Goal: Transaction & Acquisition: Subscribe to service/newsletter

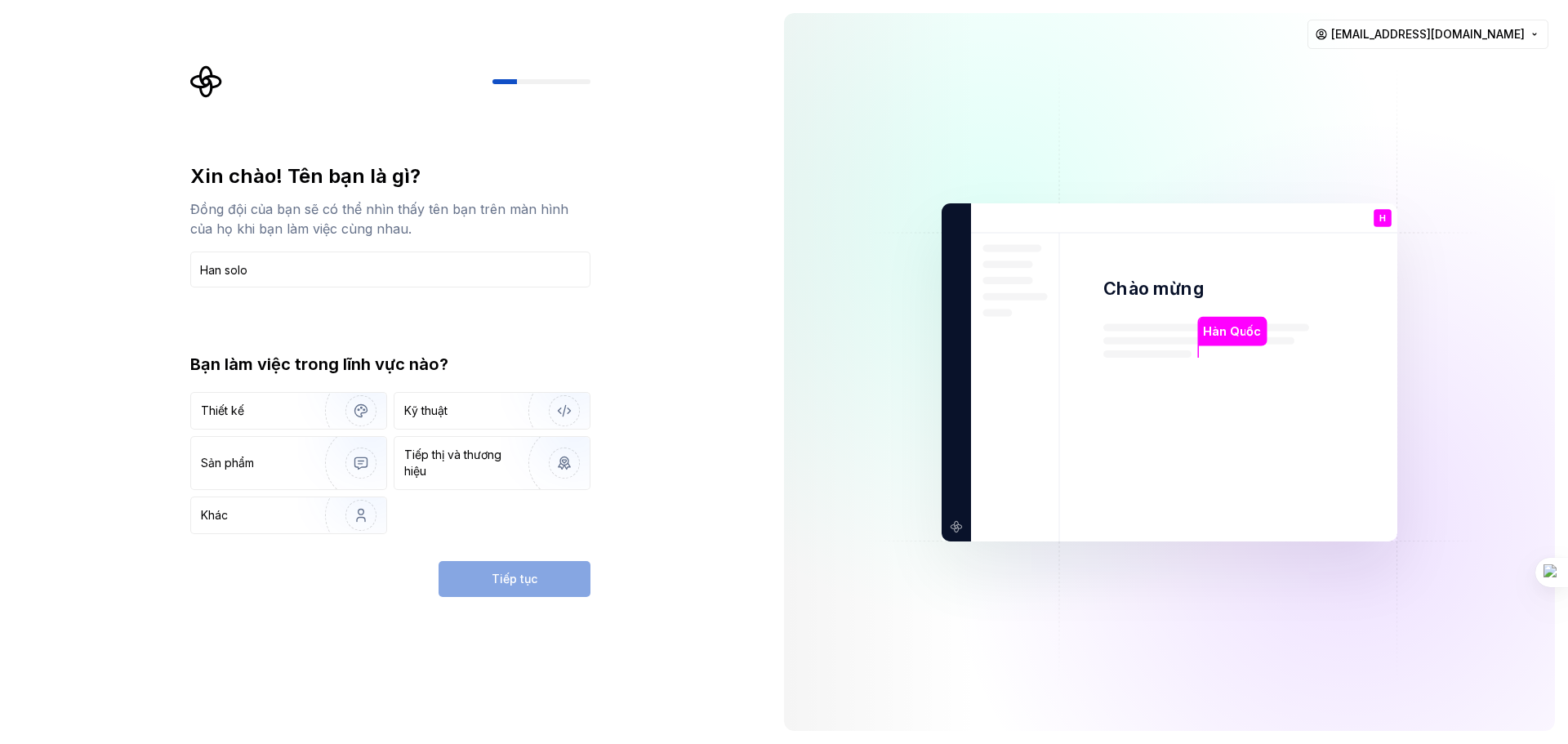
type input "Han solo"
click at [485, 431] on div "Thiết kế Kỹ thuật Sản phẩm Tiếp thị và thương hiệu Khác" at bounding box center [390, 463] width 400 height 142
click at [468, 404] on div "Kỹ thuật" at bounding box center [457, 411] width 108 height 16
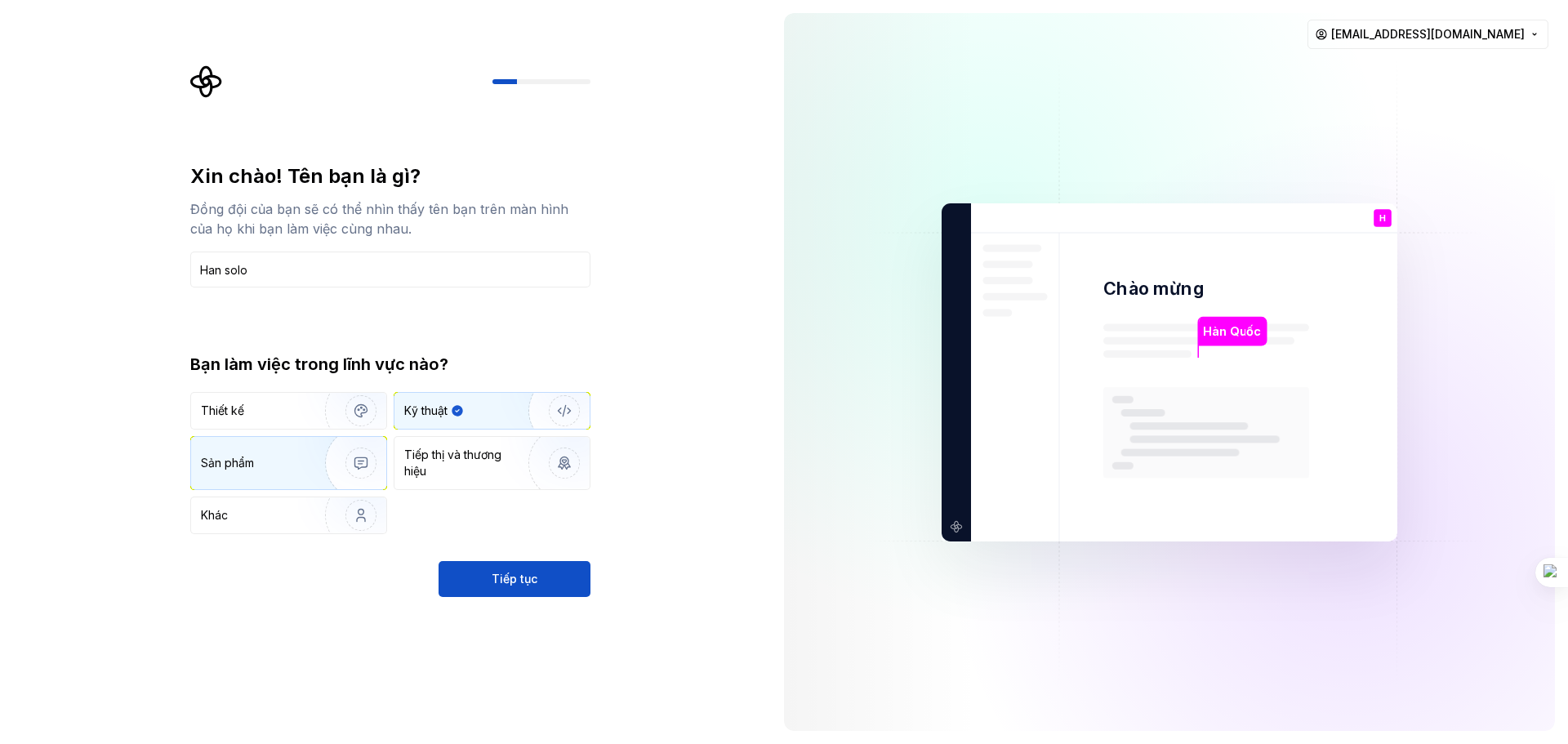
click at [274, 460] on div "Sản phẩm" at bounding box center [260, 463] width 118 height 16
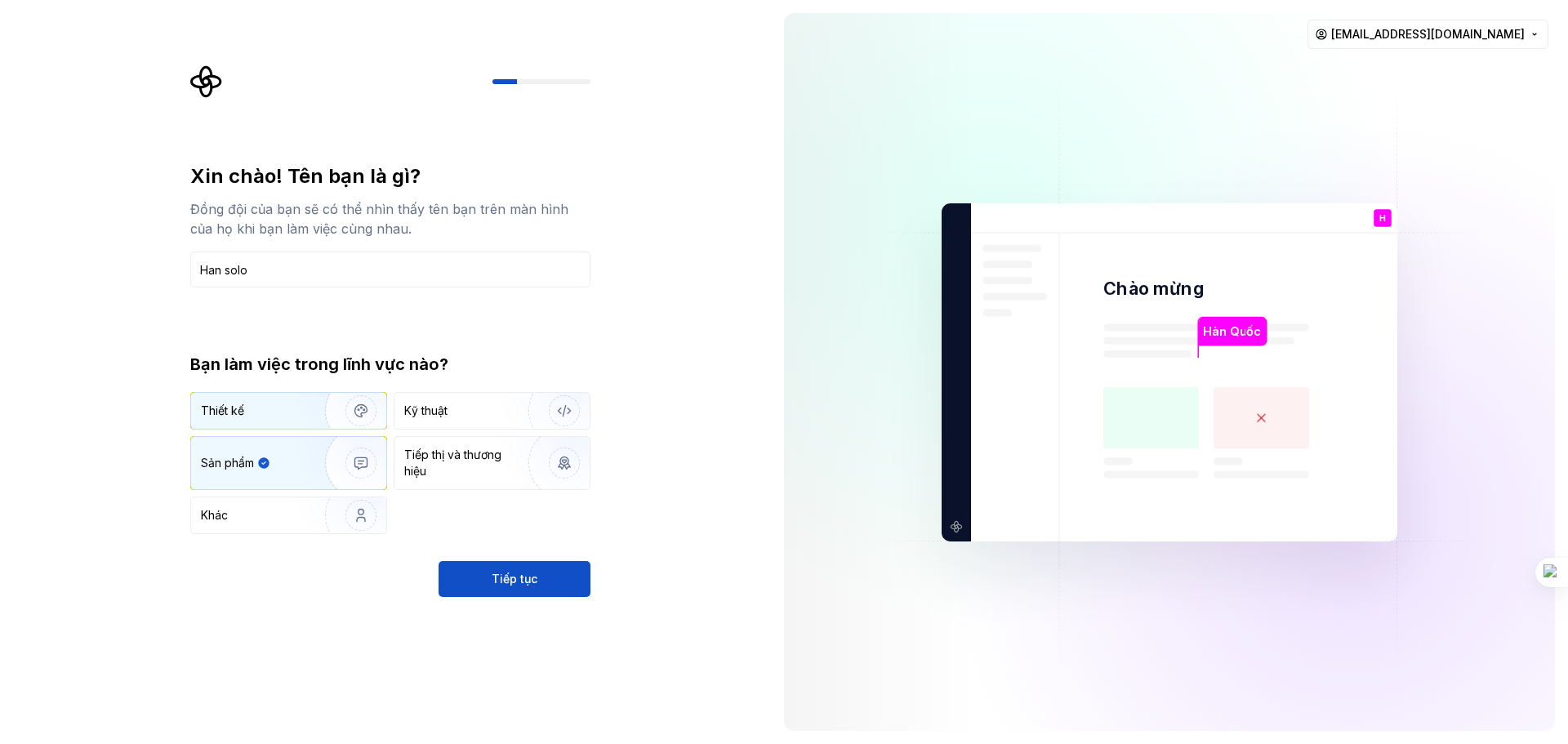
click at [304, 411] on img "button" at bounding box center [350, 410] width 105 height 109
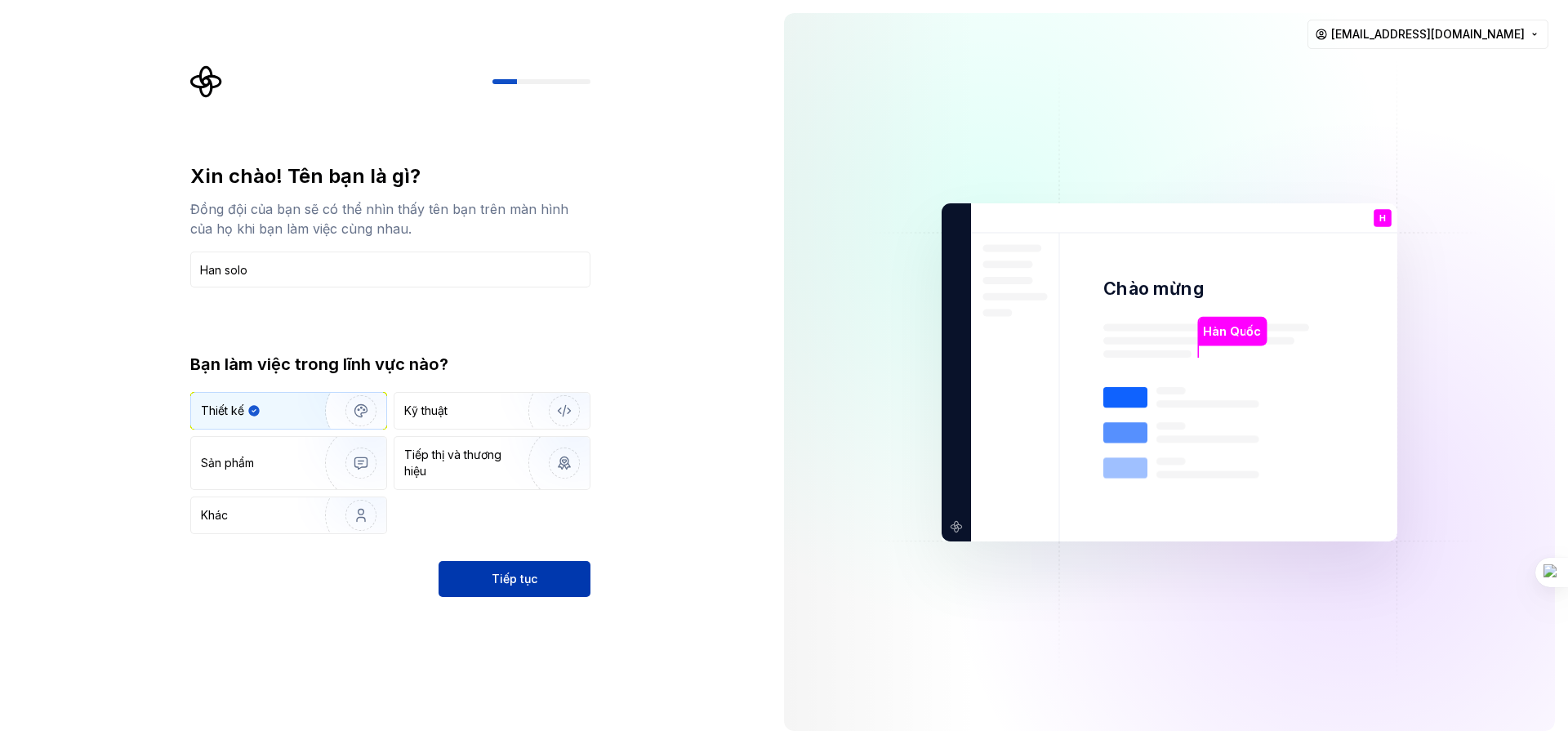
click at [502, 561] on button "Tiếp tục" at bounding box center [514, 579] width 152 height 36
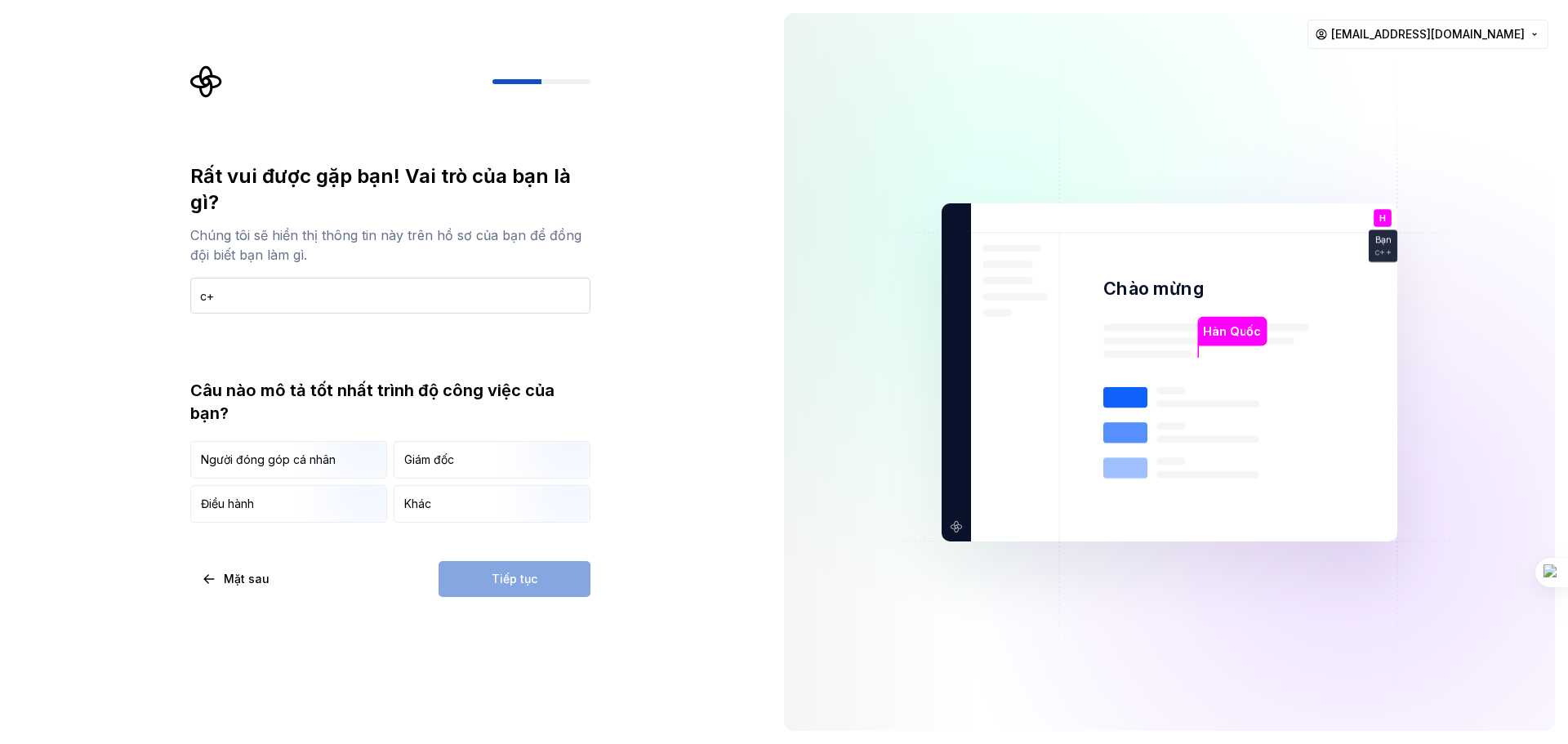
type input "c"
click at [465, 468] on div "Giám đốc" at bounding box center [492, 460] width 196 height 36
click at [539, 578] on div "Tiếp tục" at bounding box center [514, 579] width 152 height 36
click at [467, 467] on div "Giám đốc" at bounding box center [437, 459] width 66 height 16
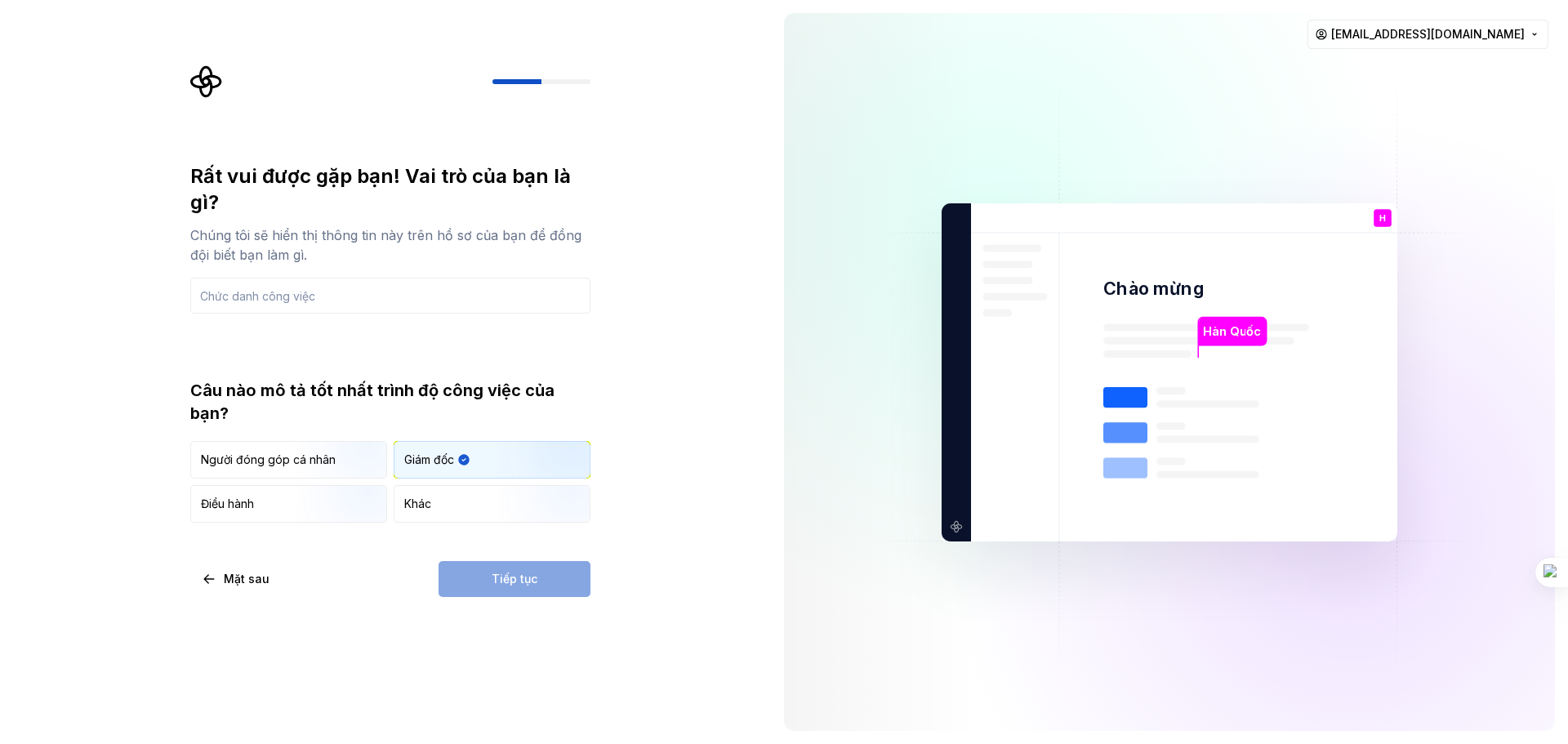
click at [467, 467] on div "Giám đốc" at bounding box center [437, 459] width 66 height 16
click at [415, 302] on input "text" at bounding box center [390, 296] width 400 height 36
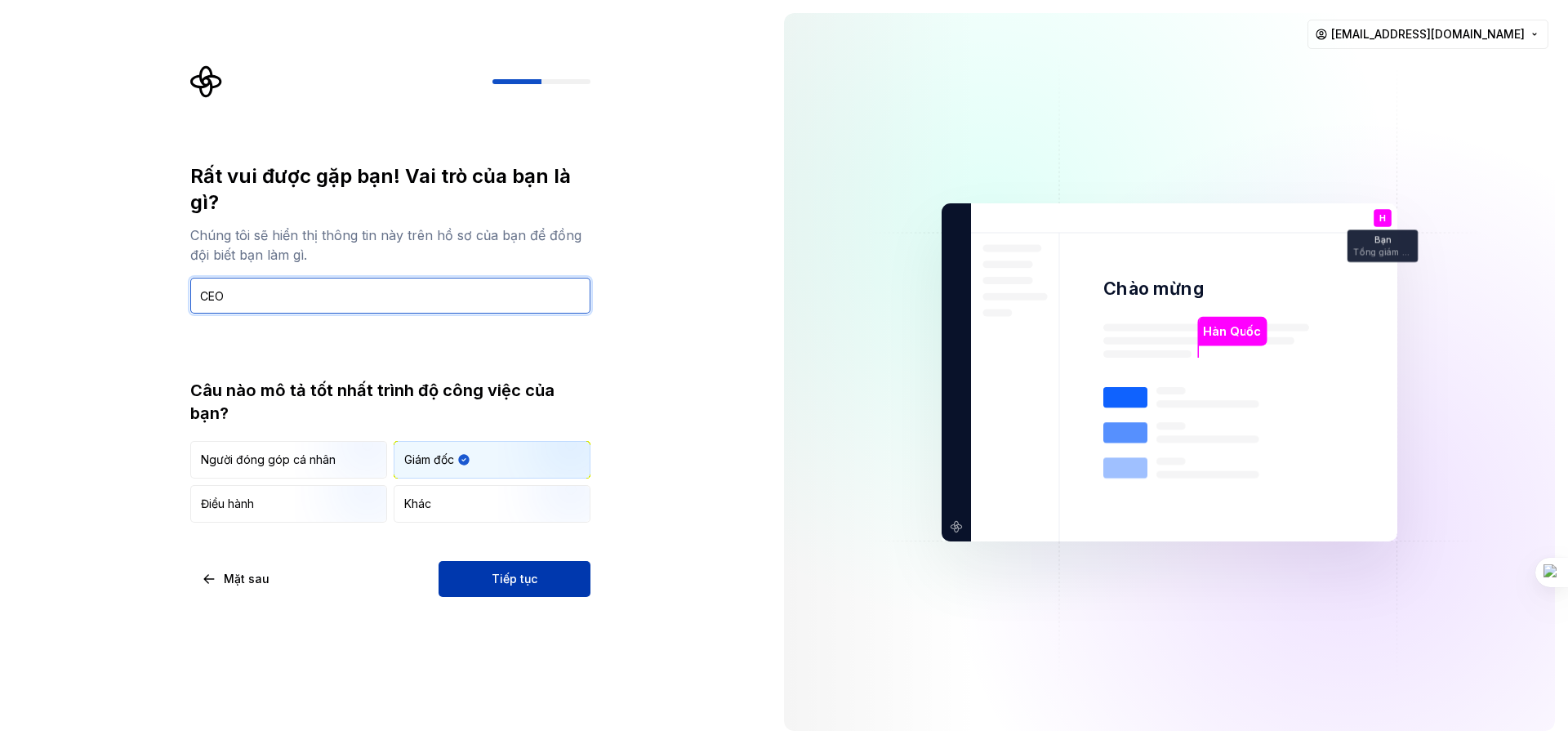
type input "CEO"
click at [532, 592] on button "Tiếp tục" at bounding box center [514, 579] width 152 height 36
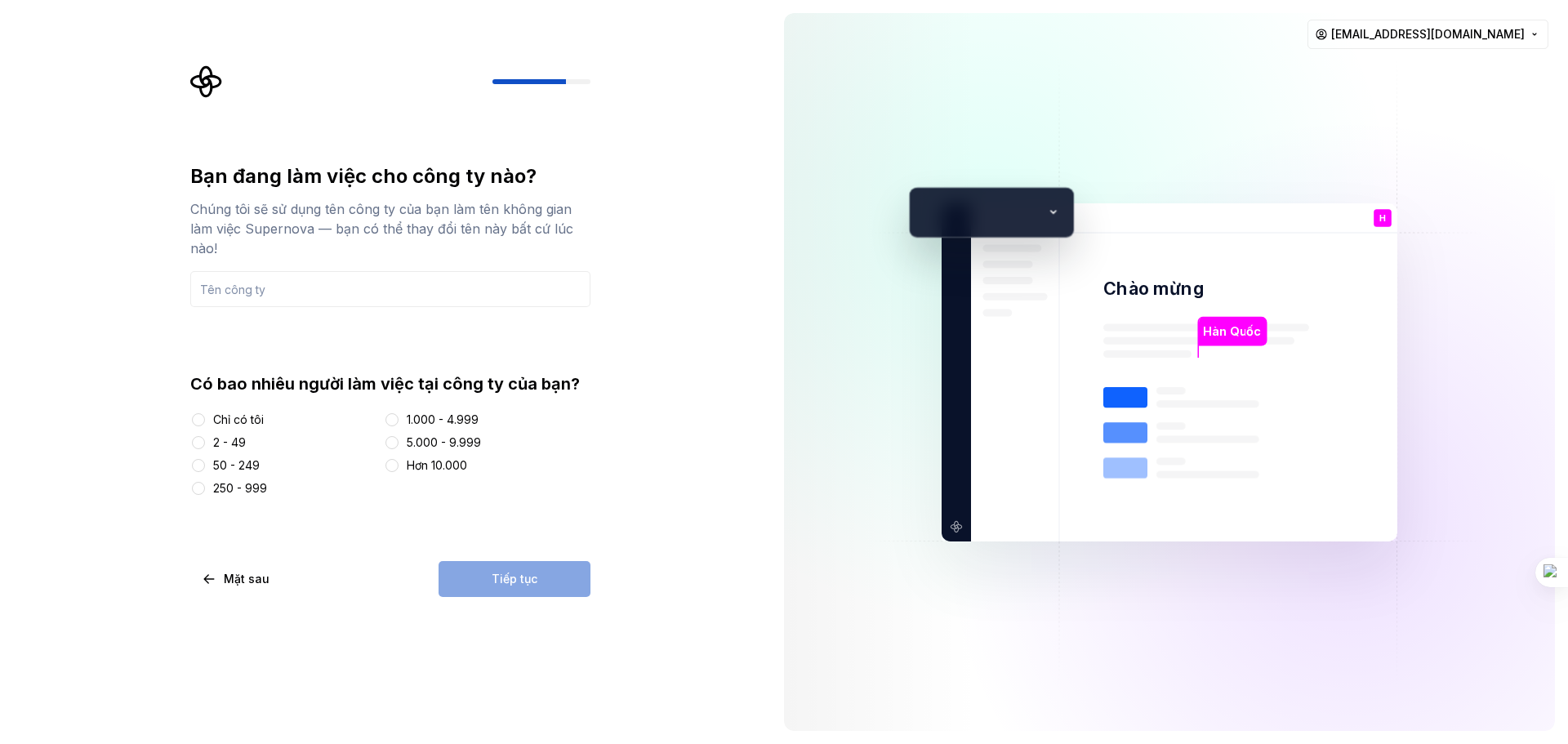
click at [212, 415] on div "Chỉ có tôi" at bounding box center [284, 419] width 187 height 16
click at [191, 415] on div at bounding box center [198, 419] width 16 height 16
click at [196, 413] on button "Chỉ có tôi" at bounding box center [198, 419] width 13 height 13
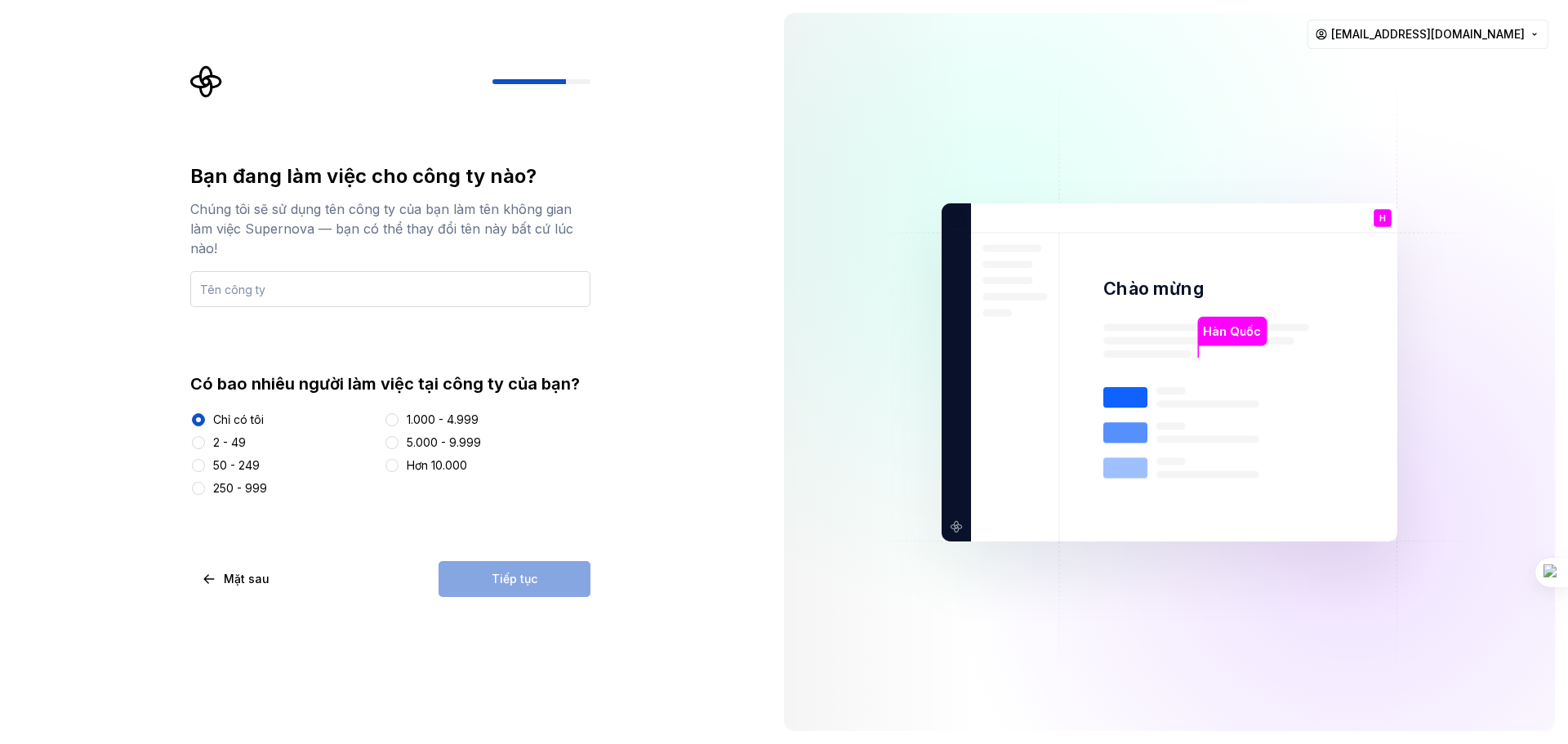
click at [340, 276] on input "text" at bounding box center [390, 289] width 400 height 36
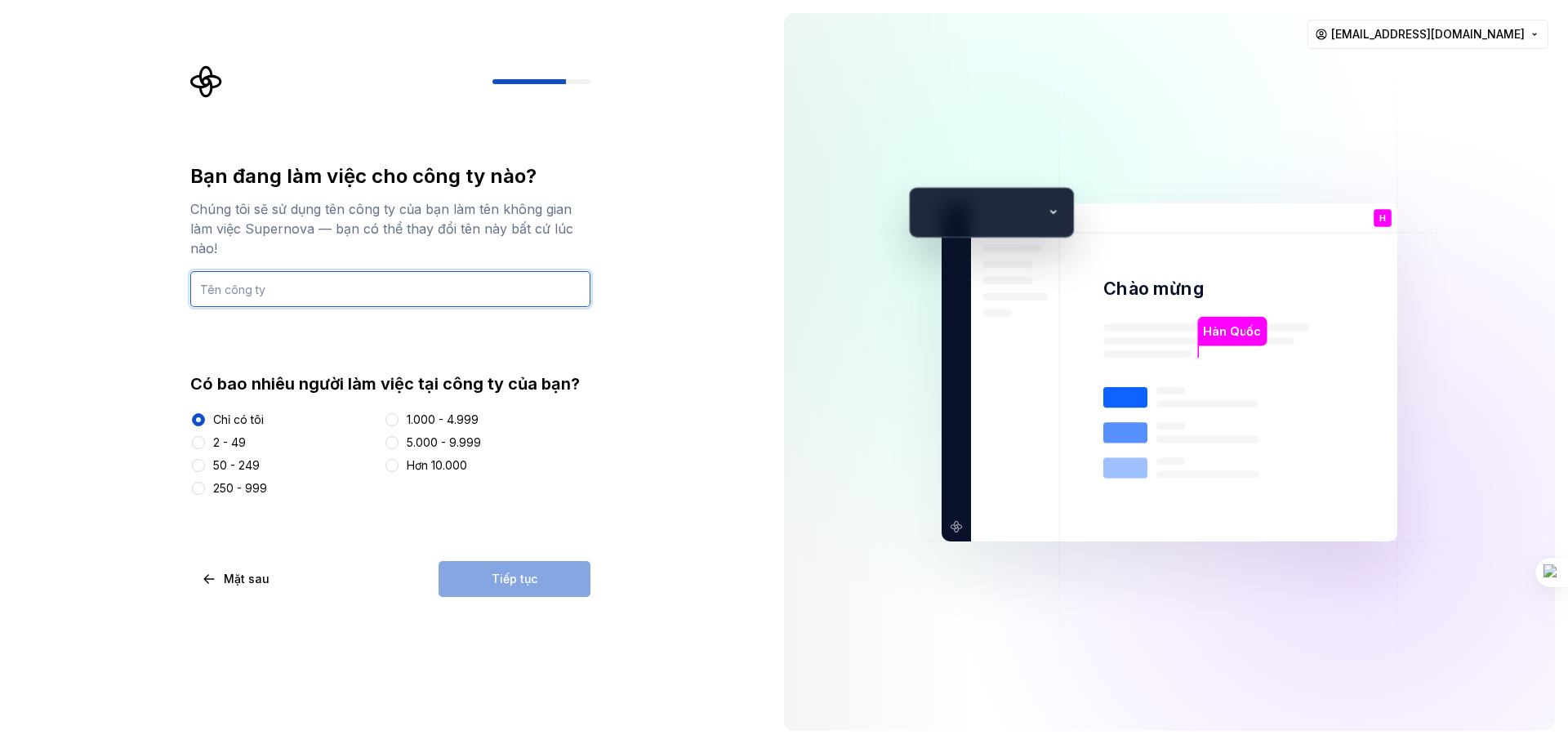
type input "Vietnam National University"
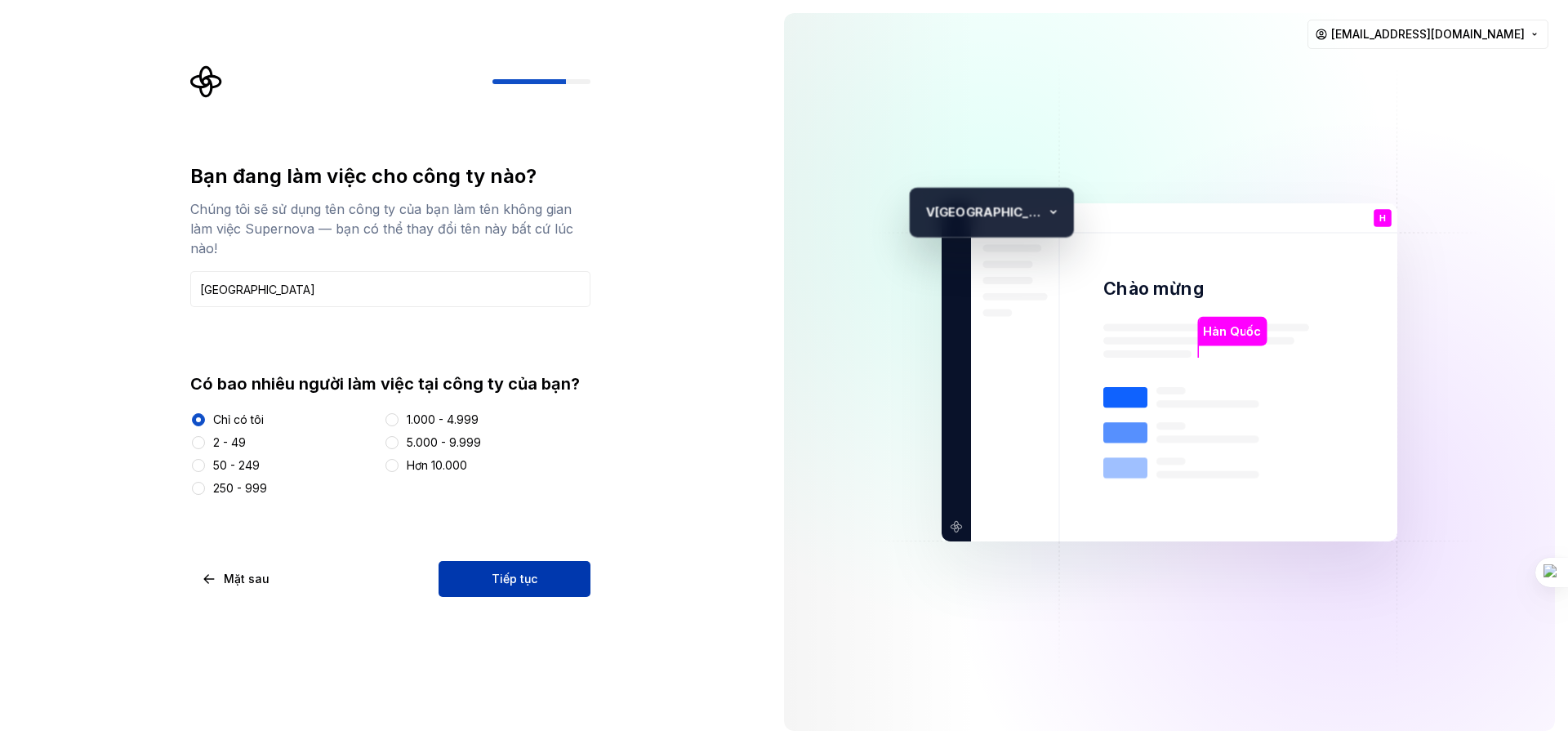
click at [468, 572] on button "Tiếp tục" at bounding box center [514, 579] width 152 height 36
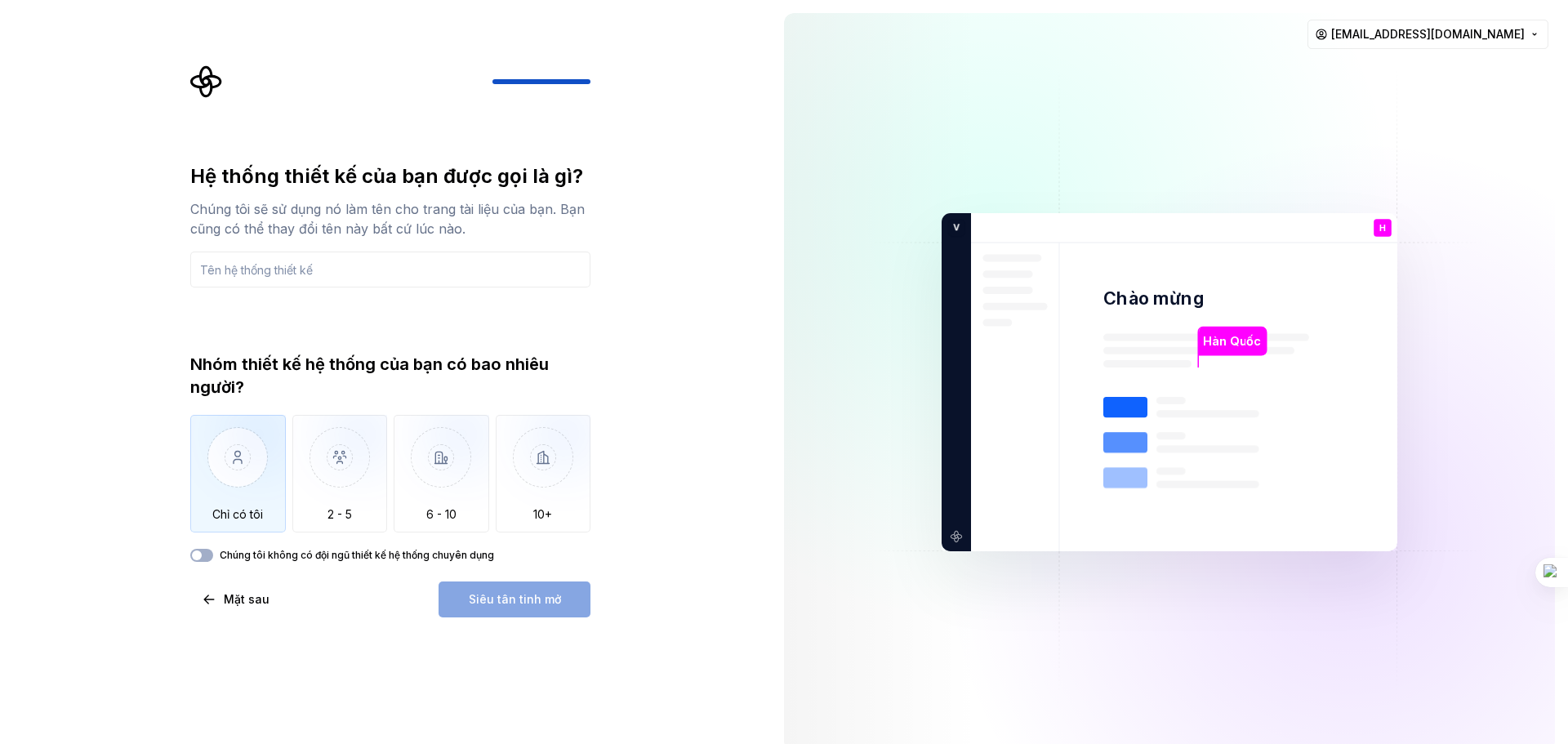
click at [258, 502] on img "button" at bounding box center [237, 469] width 95 height 109
click at [368, 492] on img "button" at bounding box center [339, 469] width 95 height 109
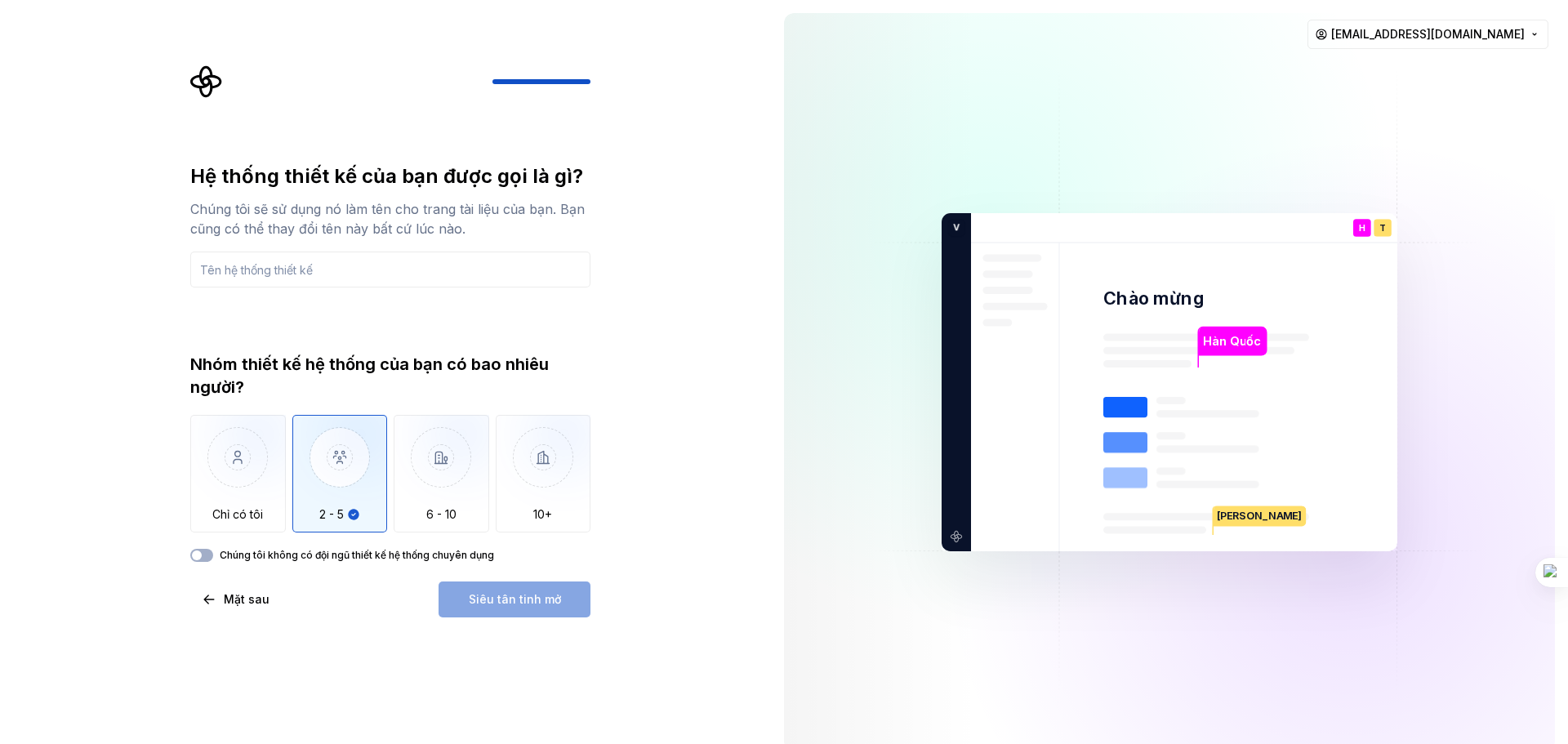
click at [218, 555] on div "Chúng tôi không có đội ngũ thiết kế hệ thống chuyên dụng" at bounding box center [390, 555] width 400 height 13
click at [207, 561] on button "Chúng tôi không có đội ngũ thiết kế hệ thống chuyên dụng" at bounding box center [201, 555] width 23 height 13
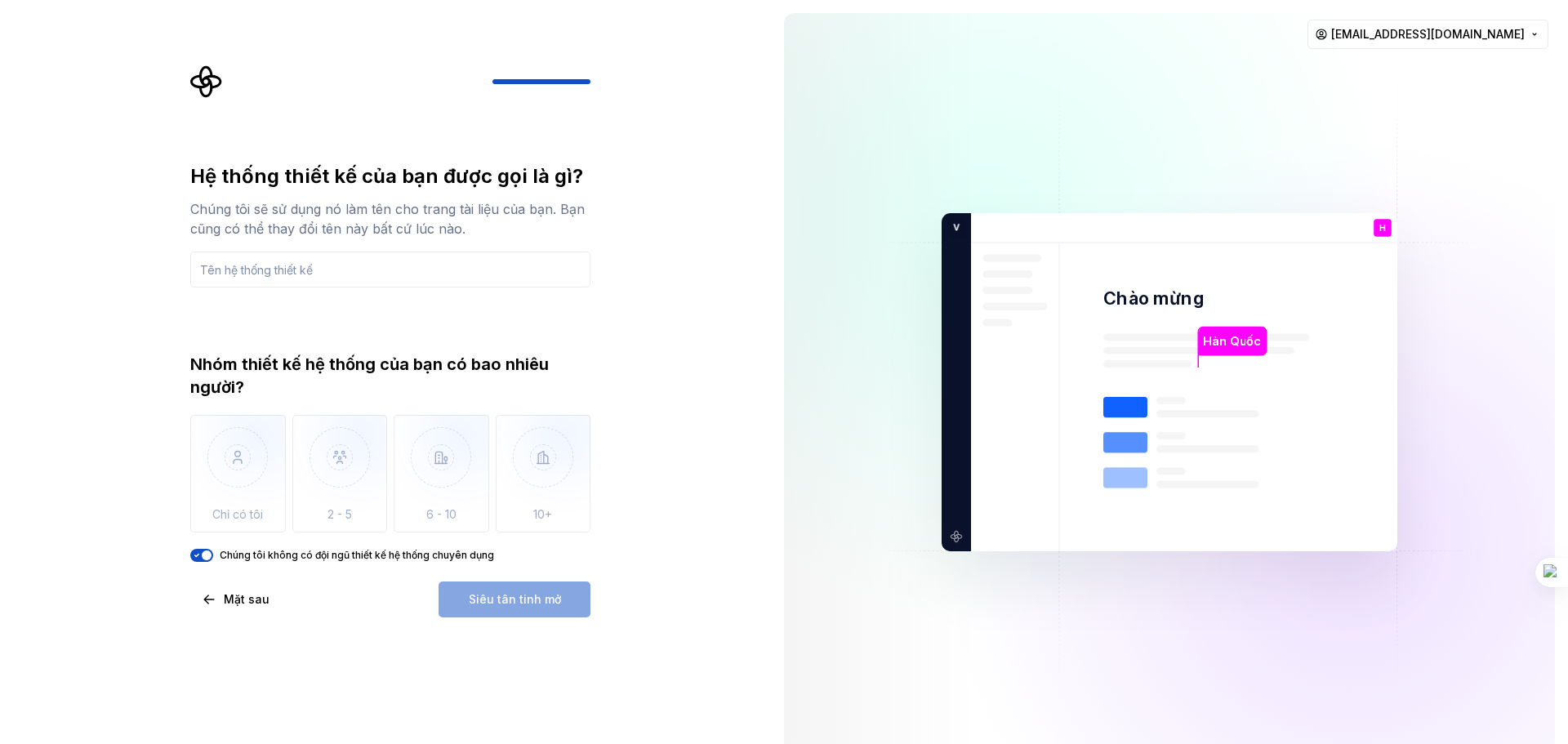
click at [204, 562] on div "Hệ thống thiết kế của bạn được gọi là gì? Chúng tôi sẽ sử dụng nó làm tên cho t…" at bounding box center [390, 390] width 400 height 454
click at [196, 562] on div "Hệ thống thiết kế của bạn được gọi là gì? Chúng tôi sẽ sử dụng nó làm tên cho t…" at bounding box center [390, 390] width 400 height 454
click at [202, 556] on span "button" at bounding box center [206, 555] width 10 height 10
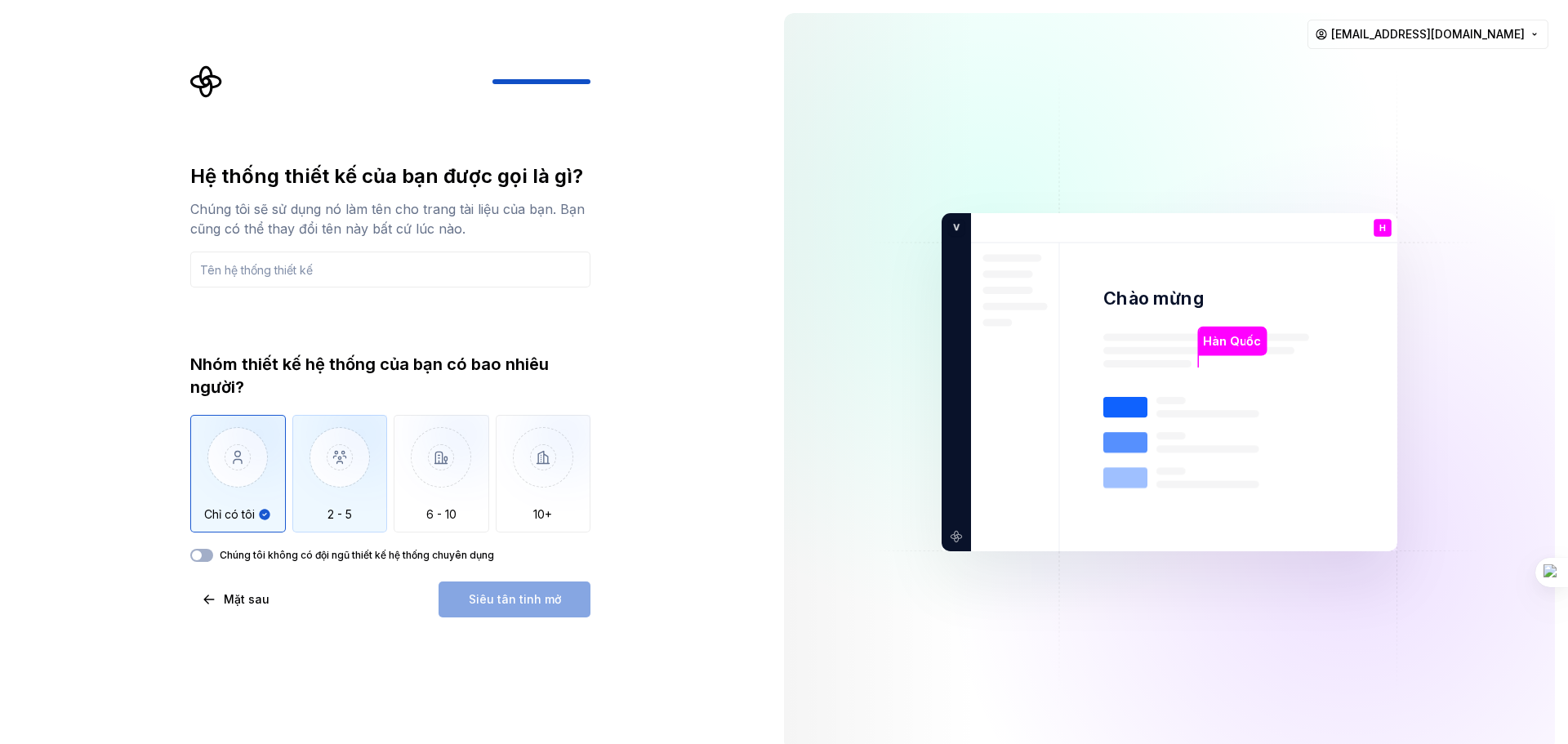
click at [299, 491] on img "button" at bounding box center [339, 469] width 95 height 109
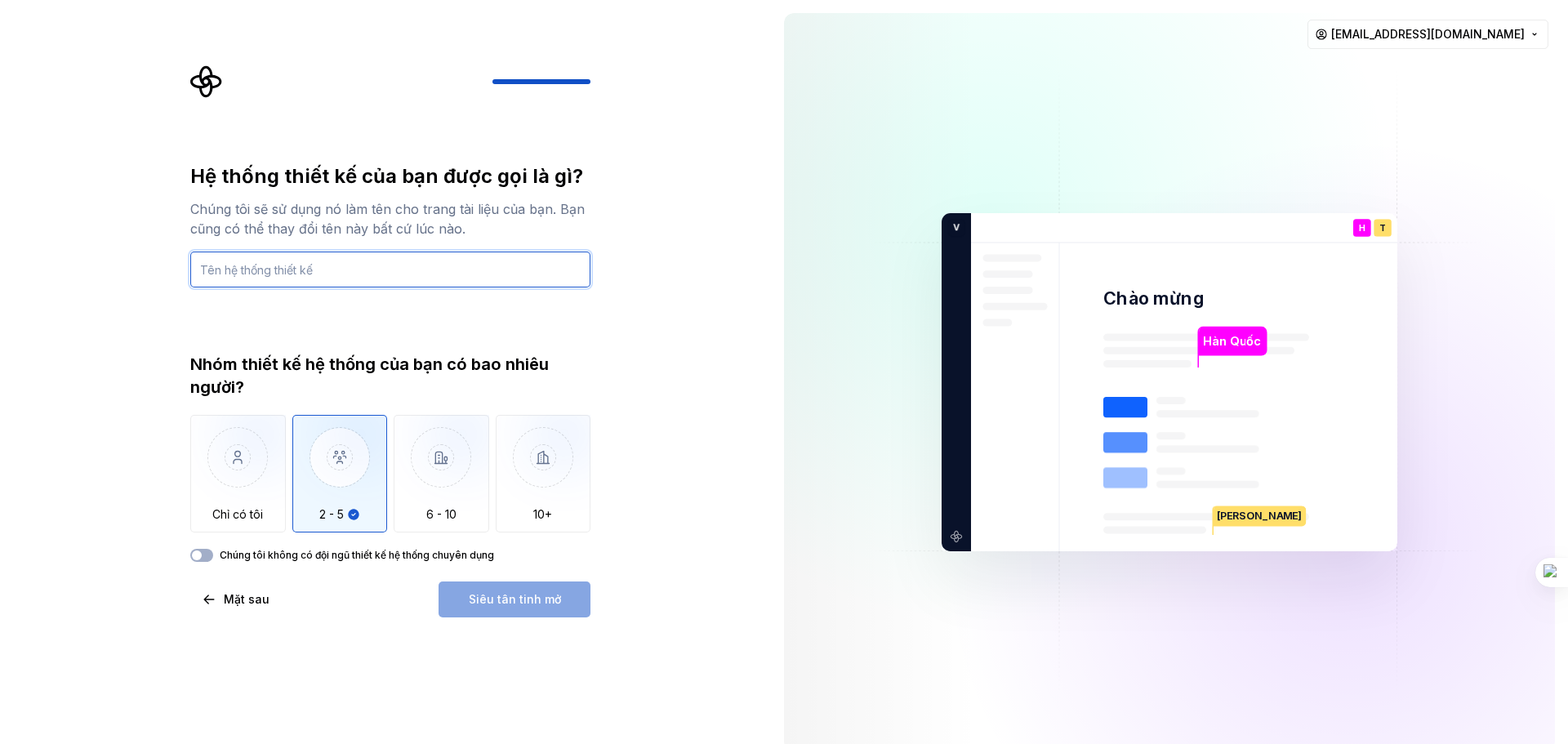
click at [362, 263] on input "text" at bounding box center [390, 270] width 400 height 36
click at [358, 264] on input "app" at bounding box center [390, 270] width 400 height 36
type input "app"
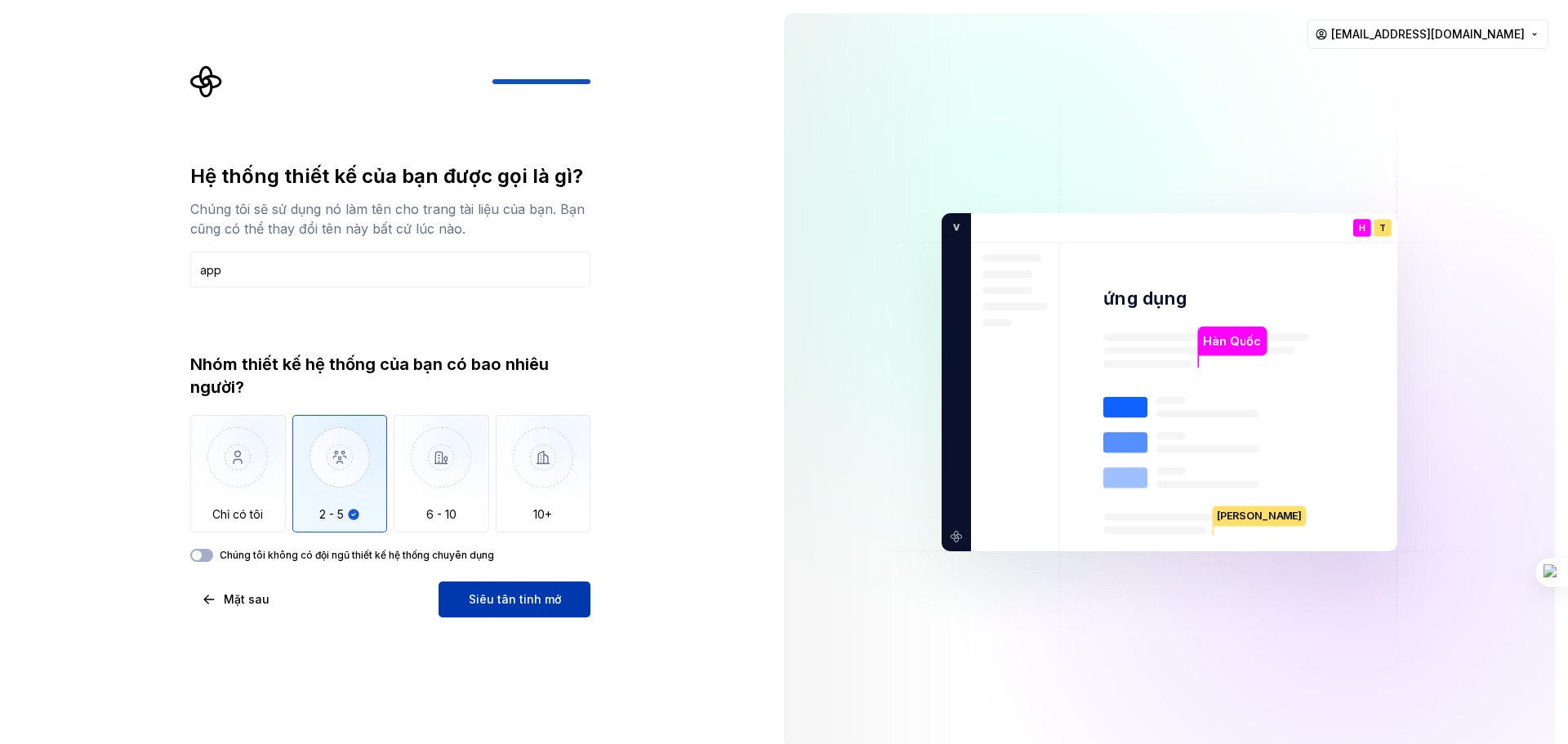
click at [510, 611] on button "Siêu tân tinh mở" at bounding box center [514, 599] width 152 height 36
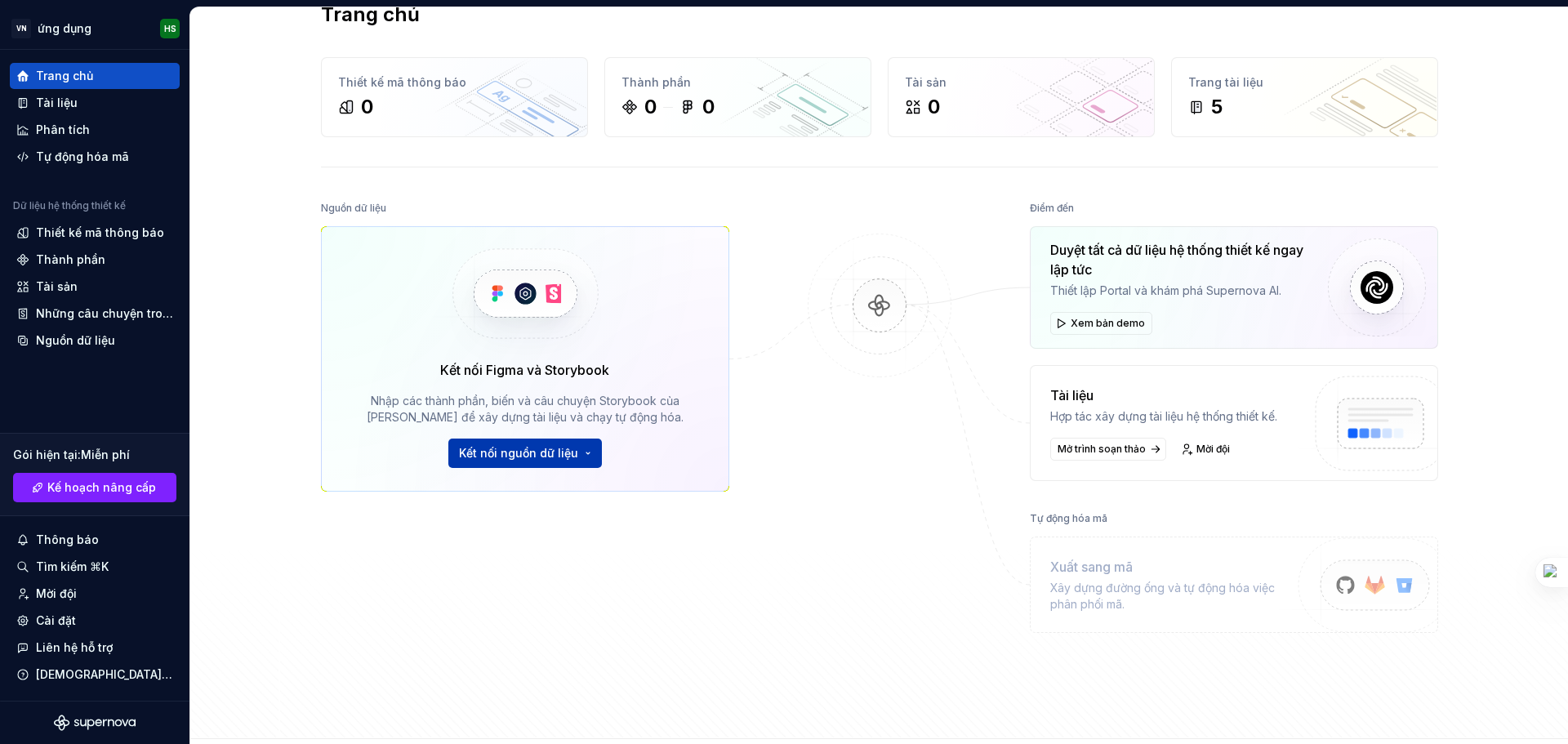
scroll to position [82, 0]
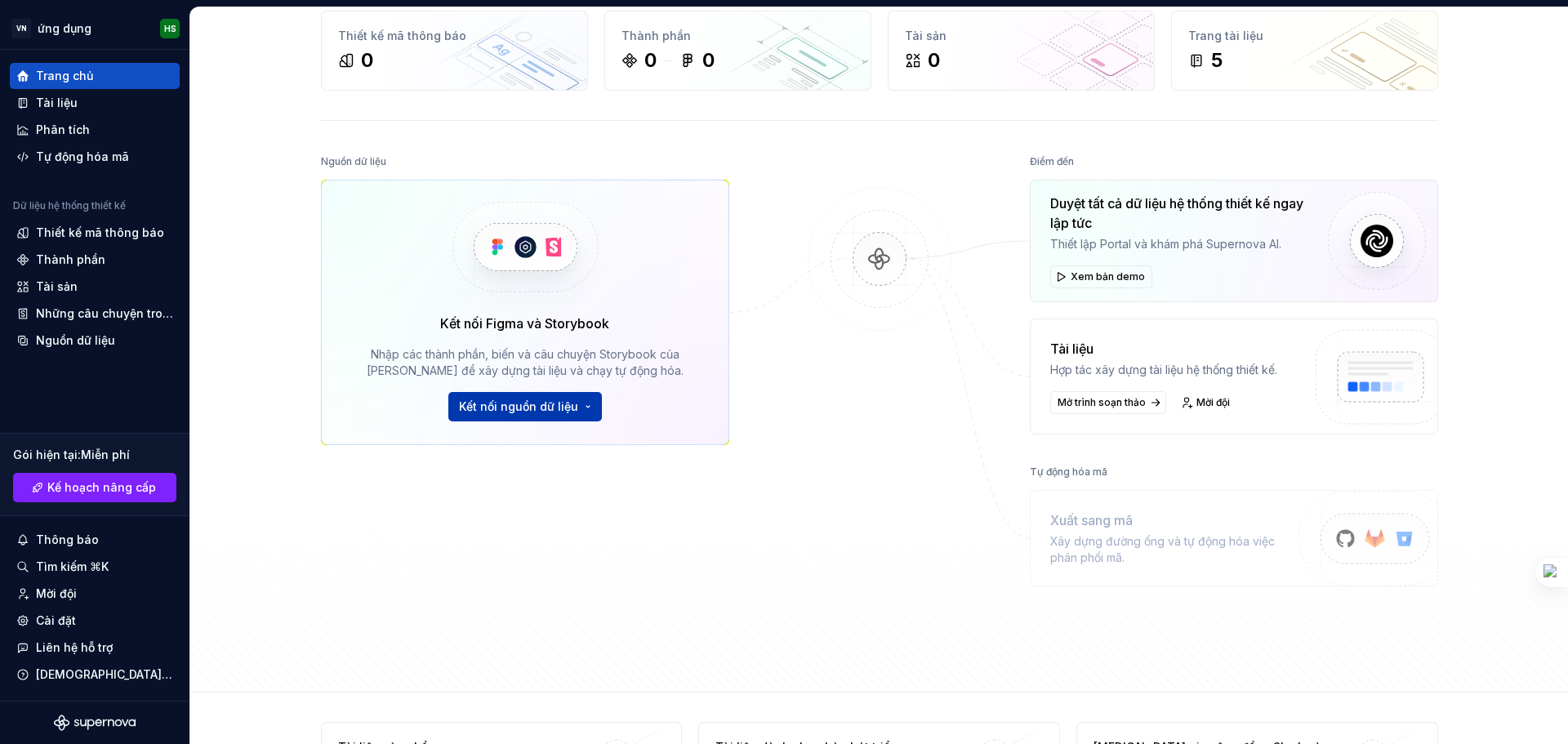
click at [539, 395] on button "Kết nối nguồn dữ liệu" at bounding box center [525, 407] width 154 height 29
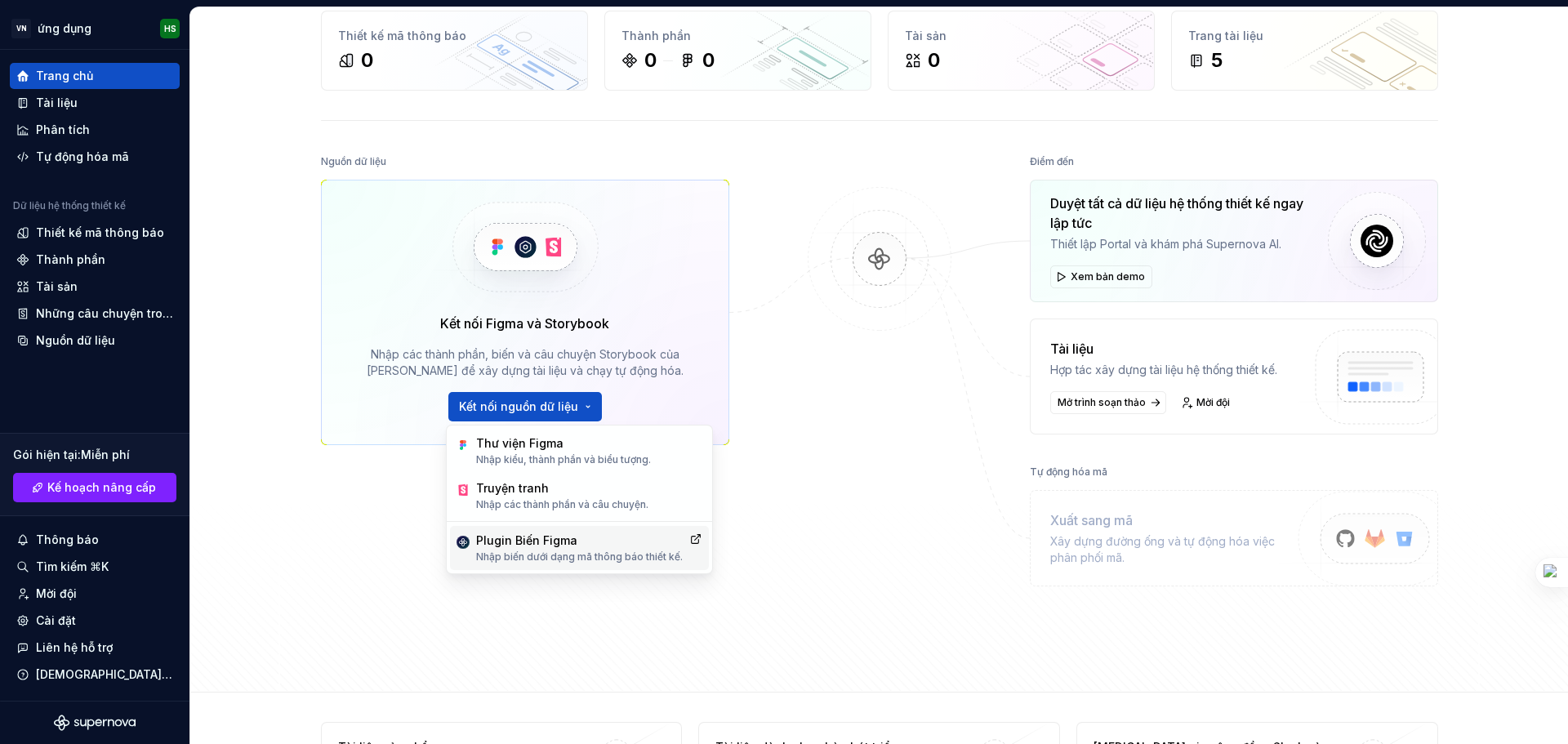
click at [529, 551] on font "Nhập biến dưới dạng mã thông báo thiết kế." at bounding box center [578, 556] width 206 height 12
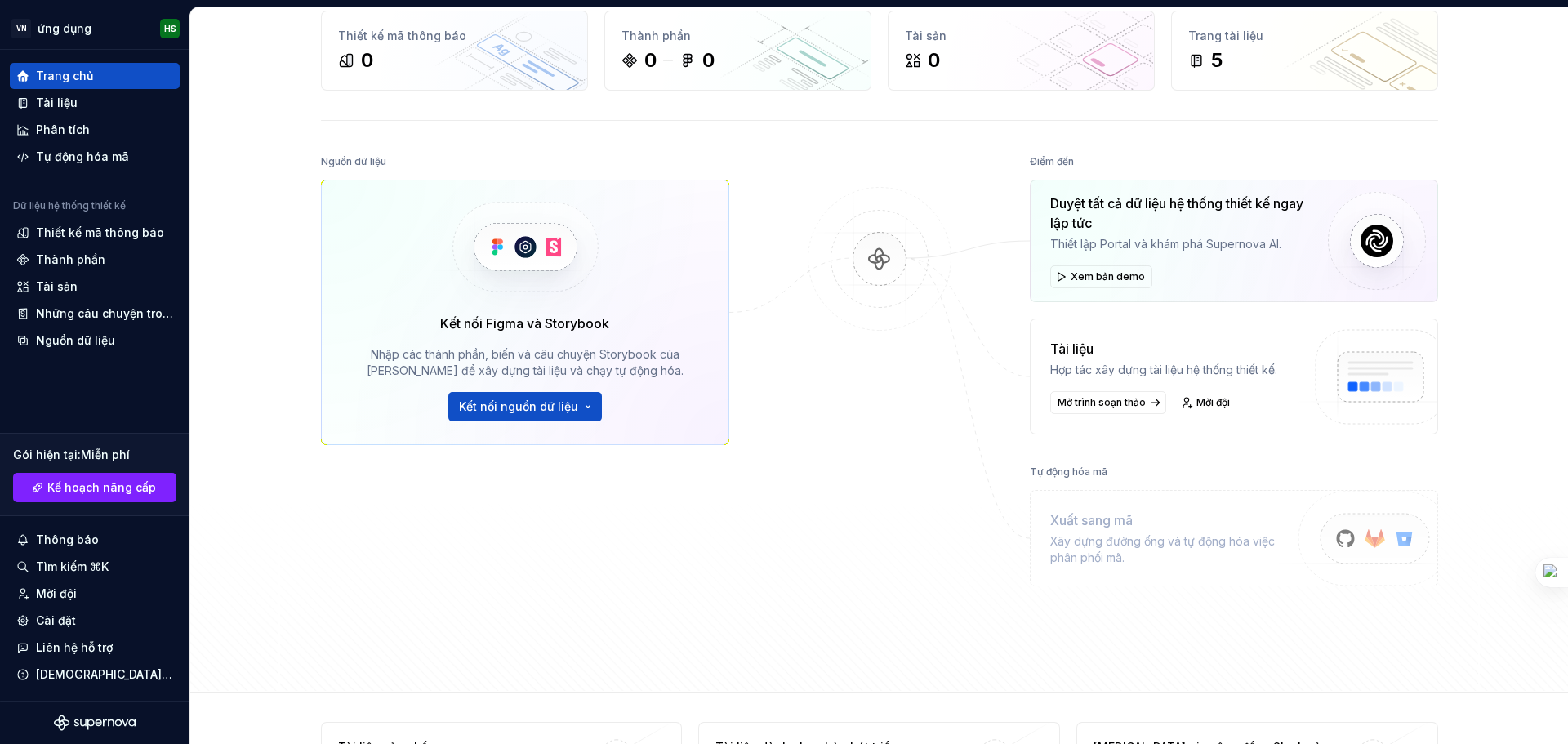
click at [561, 383] on div "Kết nối Figma và Storybook Nhập các thành phần, biến và câu chuyện Storybook củ…" at bounding box center [525, 367] width 361 height 108
click at [527, 390] on div "Kết nối Figma và Storybook Nhập các thành phần, biến và câu chuyện Storybook củ…" at bounding box center [525, 367] width 361 height 108
click at [516, 400] on font "Kết nối nguồn dữ liệu" at bounding box center [518, 406] width 119 height 14
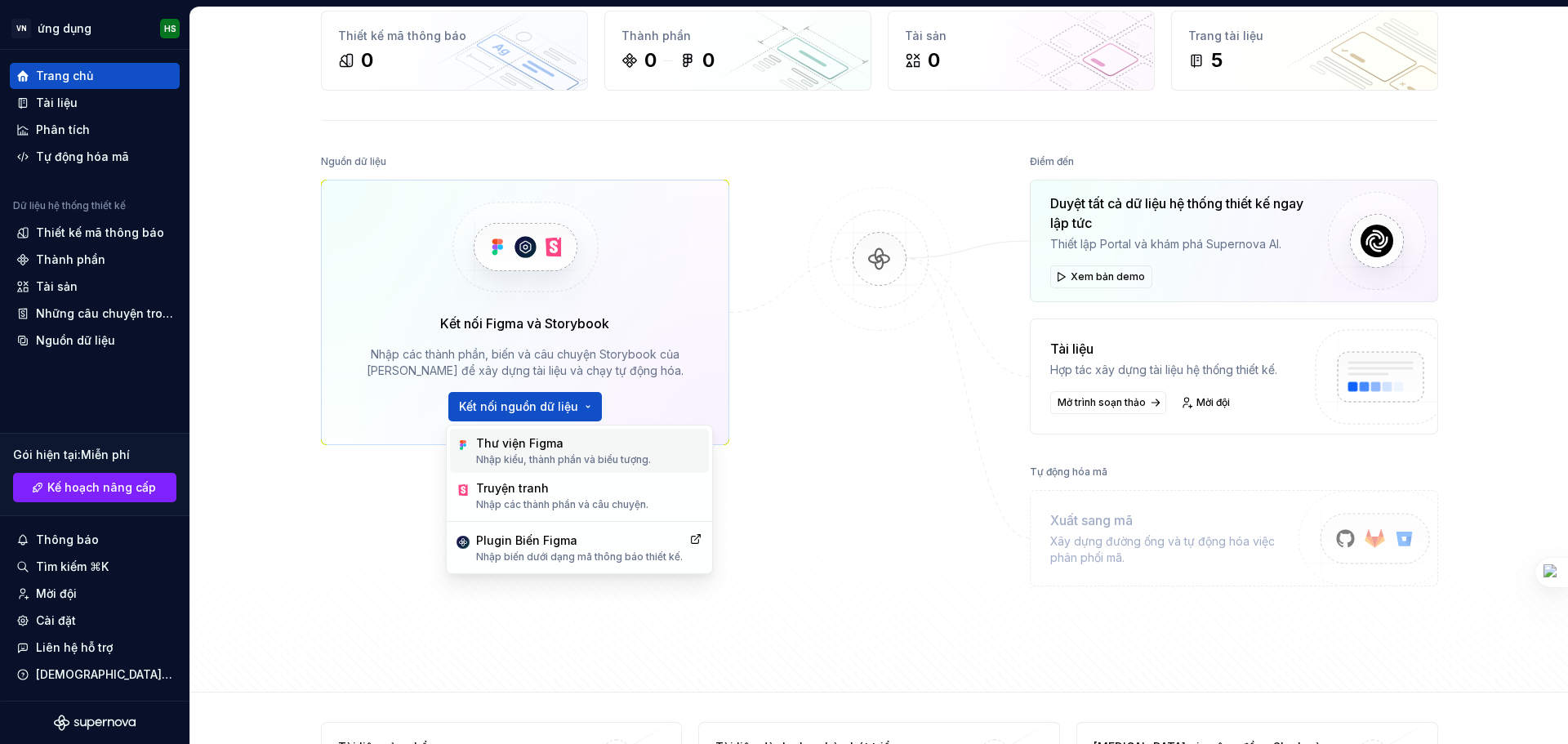
click at [494, 450] on div "Thư viện Figma" at bounding box center [563, 444] width 175 height 16
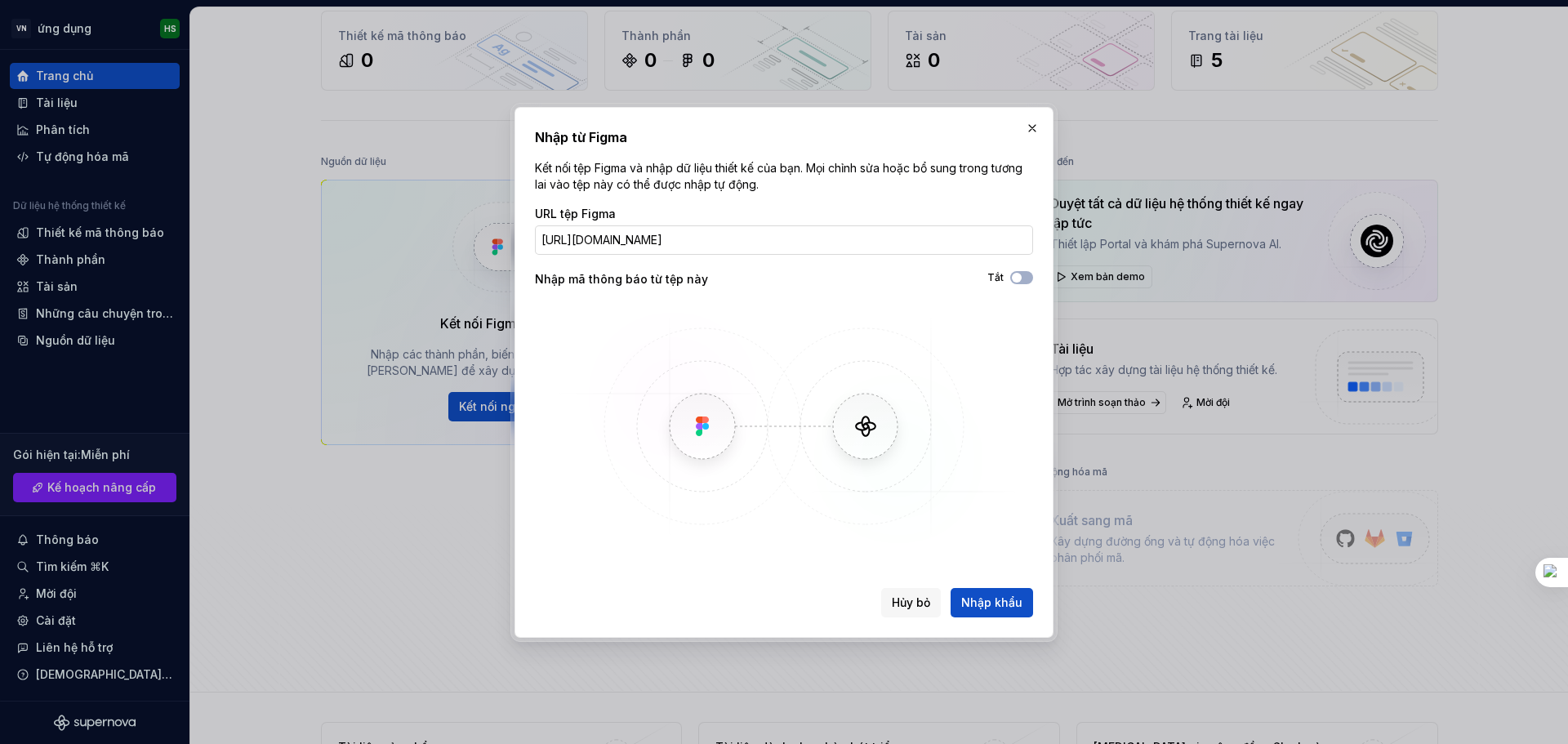
scroll to position [0, 203]
type input "https://www.figma.com/design/yKRZxif4ZengvQMKuuiSDS/nh%C3%B3m-8-Drawer?node-id=…"
click at [1001, 612] on button "Nhập khẩu" at bounding box center [991, 602] width 83 height 29
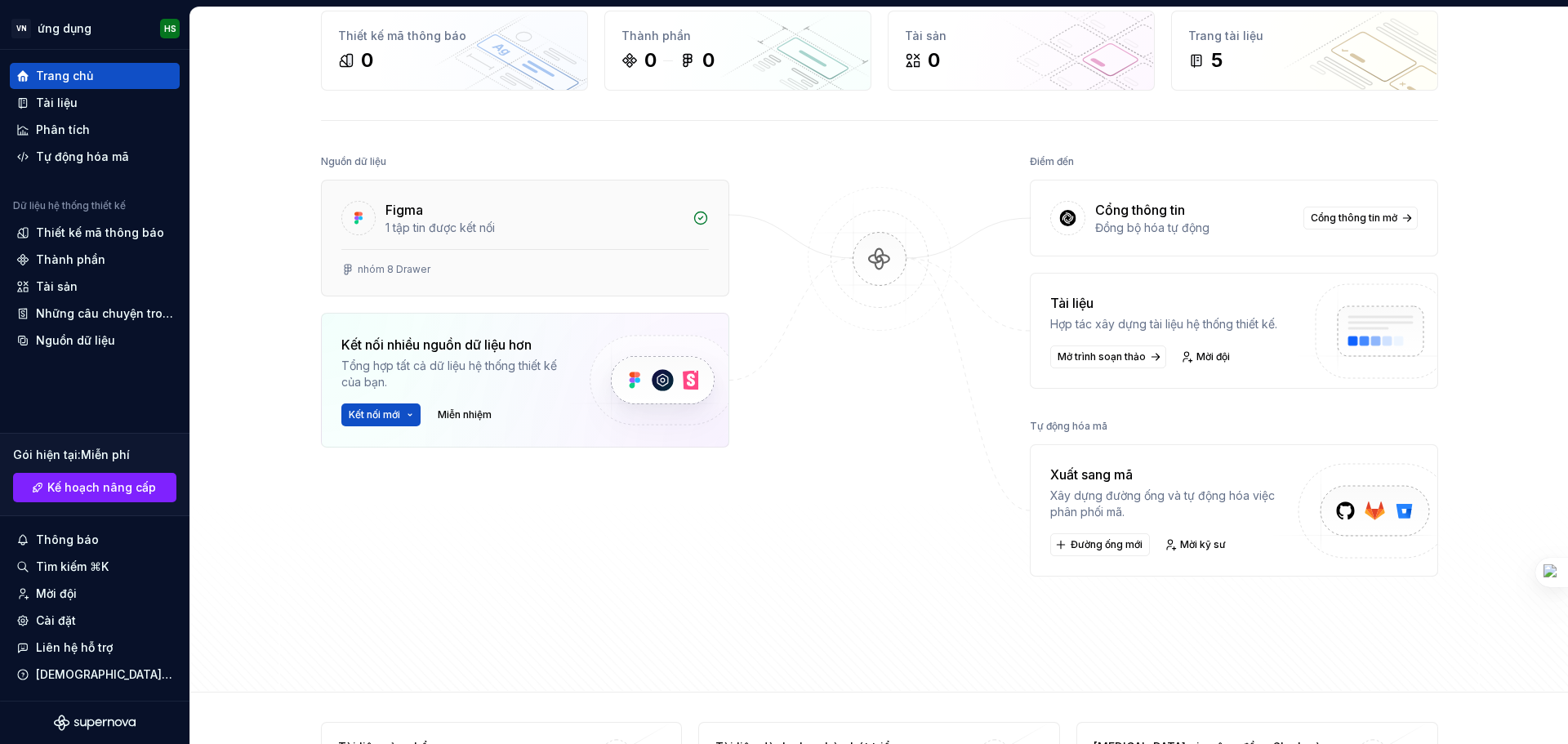
click at [559, 233] on div "1 tập tin được kết nối" at bounding box center [534, 228] width 297 height 16
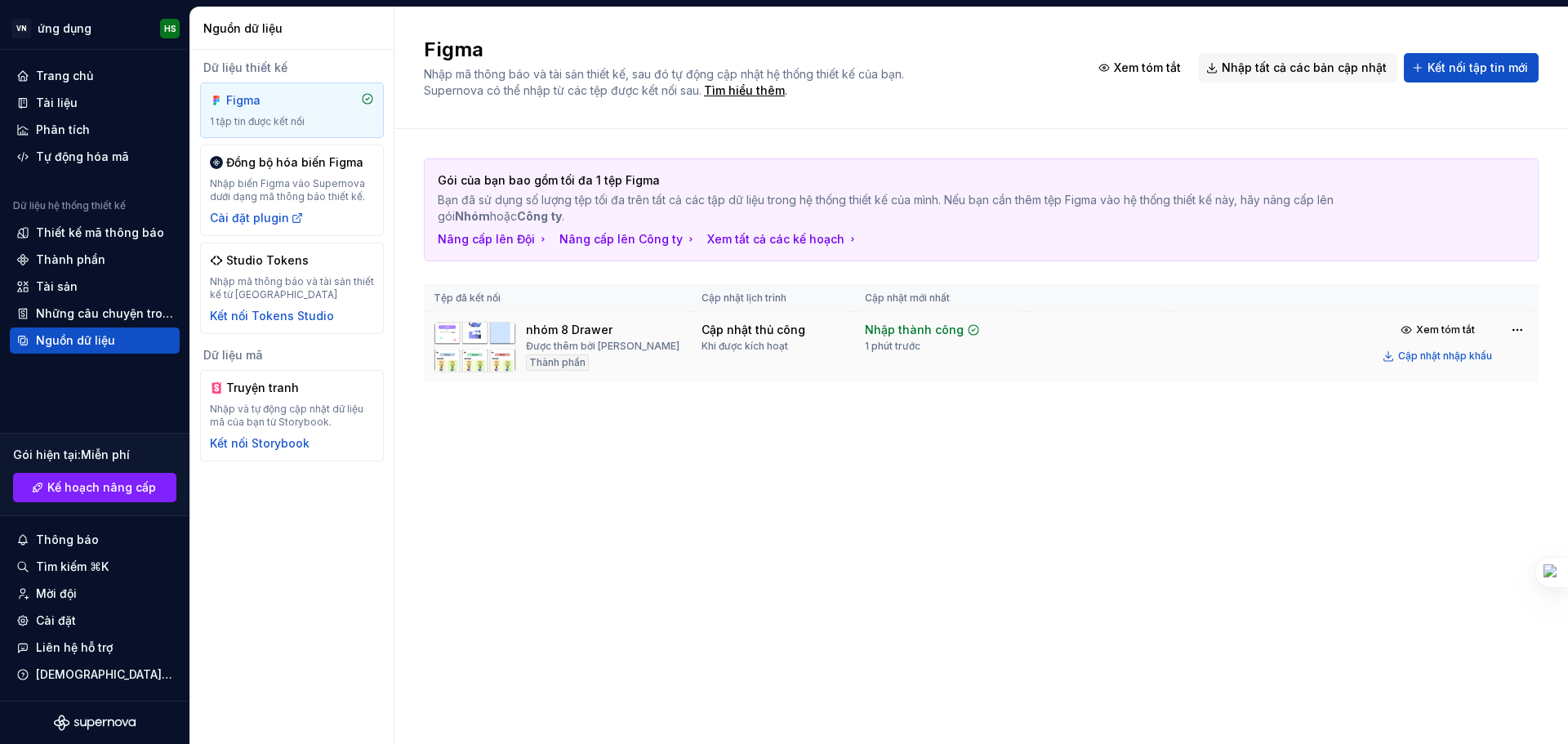
click at [653, 349] on div "nhóm 8 Drawer Được thêm bởi Han solo Thành phần" at bounding box center [558, 347] width 248 height 51
click at [676, 330] on div "nhóm 8 Drawer Được thêm bởi Han solo Thành phần" at bounding box center [558, 347] width 248 height 51
click at [802, 321] on td "Cập nhật thủ công Khi được kích hoạt" at bounding box center [773, 347] width 164 height 71
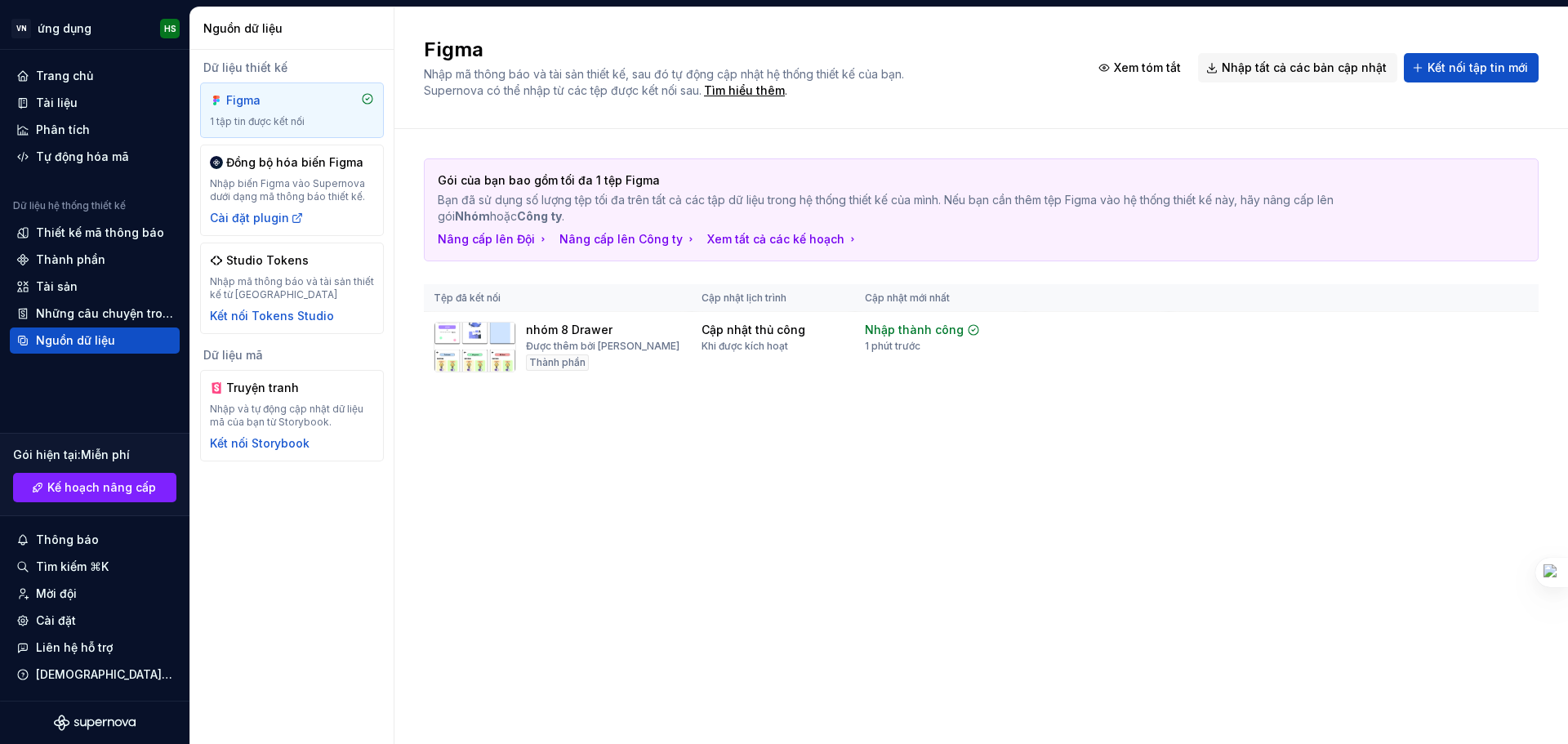
click at [1241, 278] on div "Gói của bạn bao gồm tối đa 1 tệp Figma Bạn đã sử dụng số lượng tệp tối đa trên …" at bounding box center [980, 270] width 1114 height 224
click at [1518, 333] on html "Original text Rate this translation Your feedback will be used to help improve …" at bounding box center [784, 372] width 1568 height 744
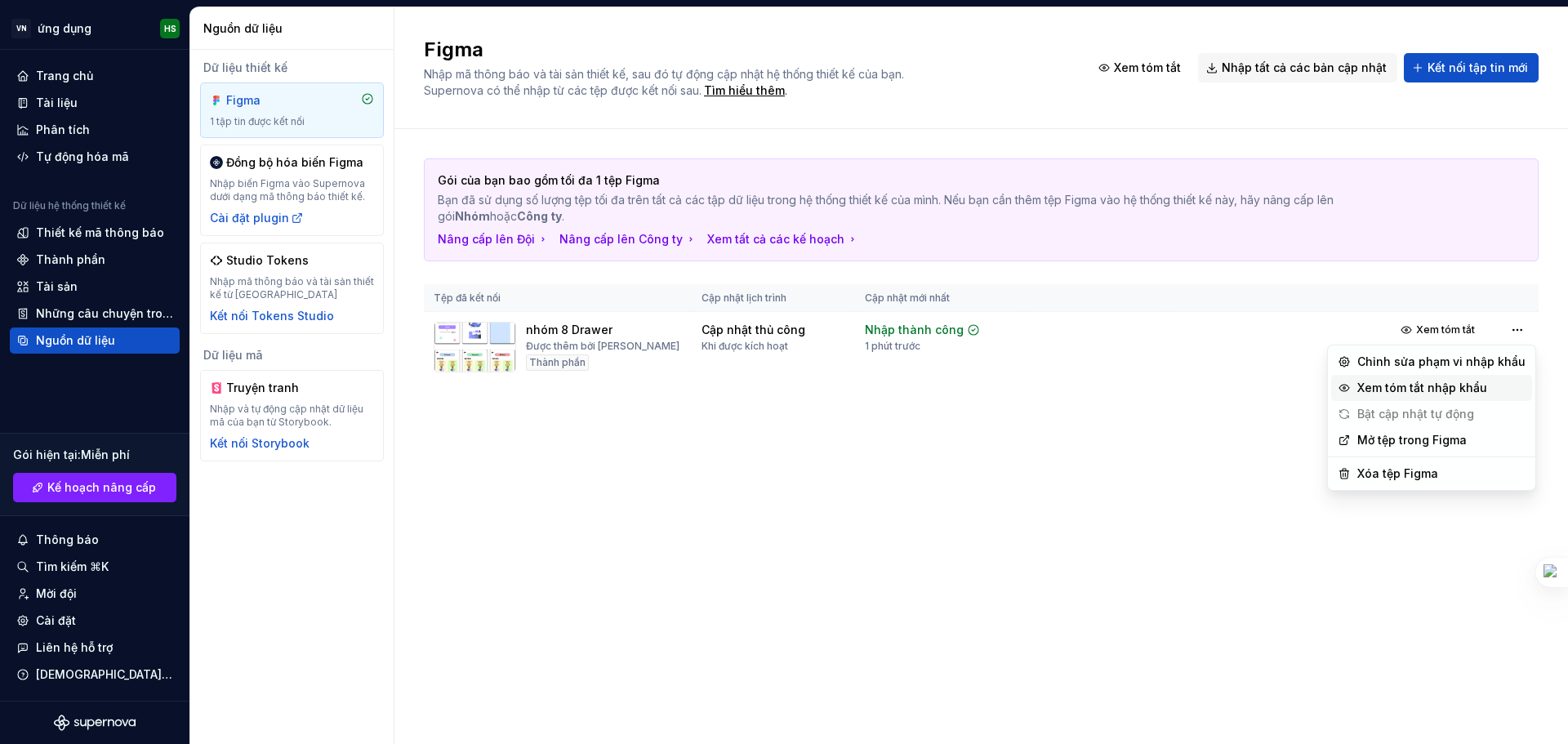
click at [1450, 392] on font "Xem tóm tắt nhập khẩu" at bounding box center [1422, 387] width 130 height 14
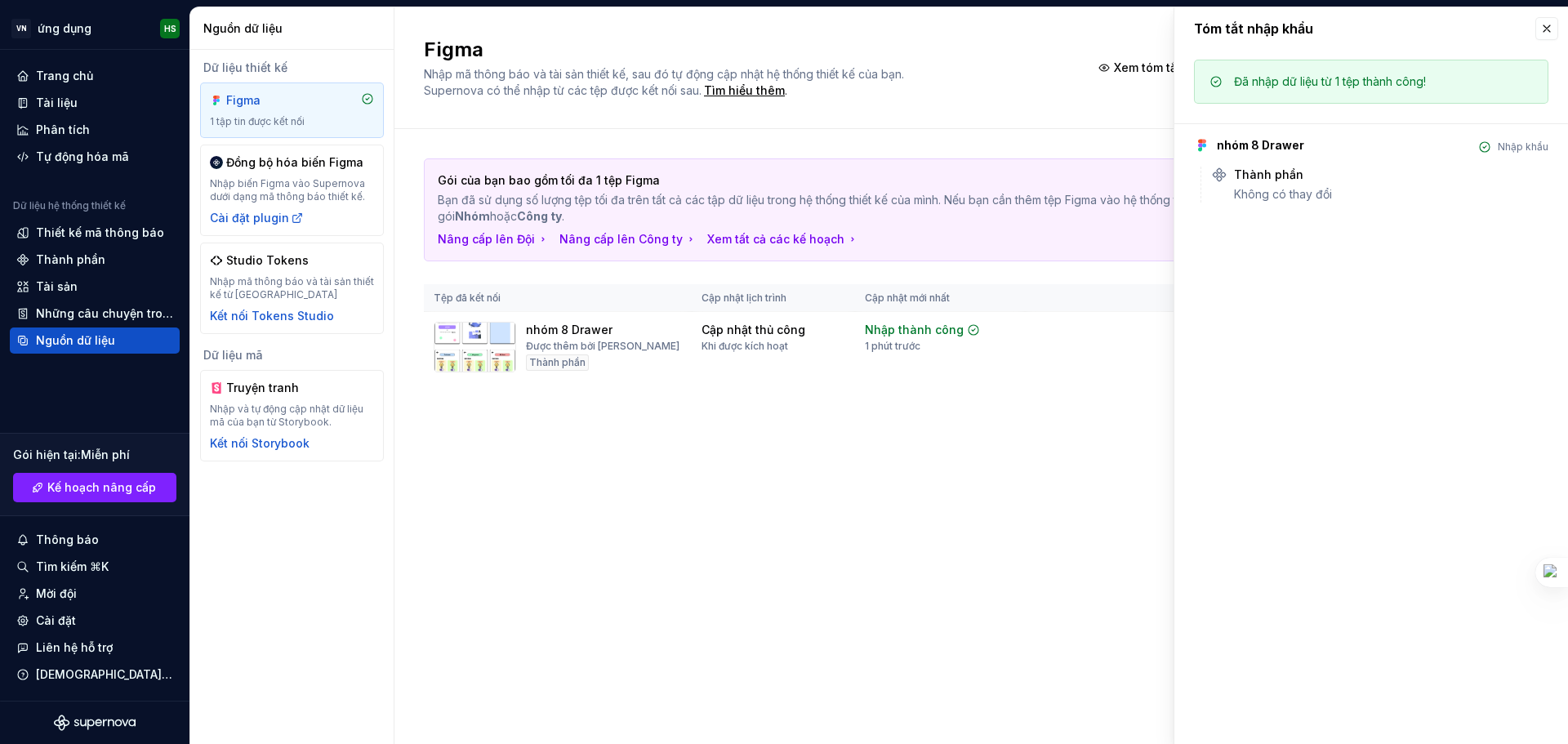
click at [1533, 23] on div "Tóm tắt nhập khẩu" at bounding box center [1371, 28] width 394 height 43
click at [1550, 32] on button "button" at bounding box center [1546, 28] width 23 height 23
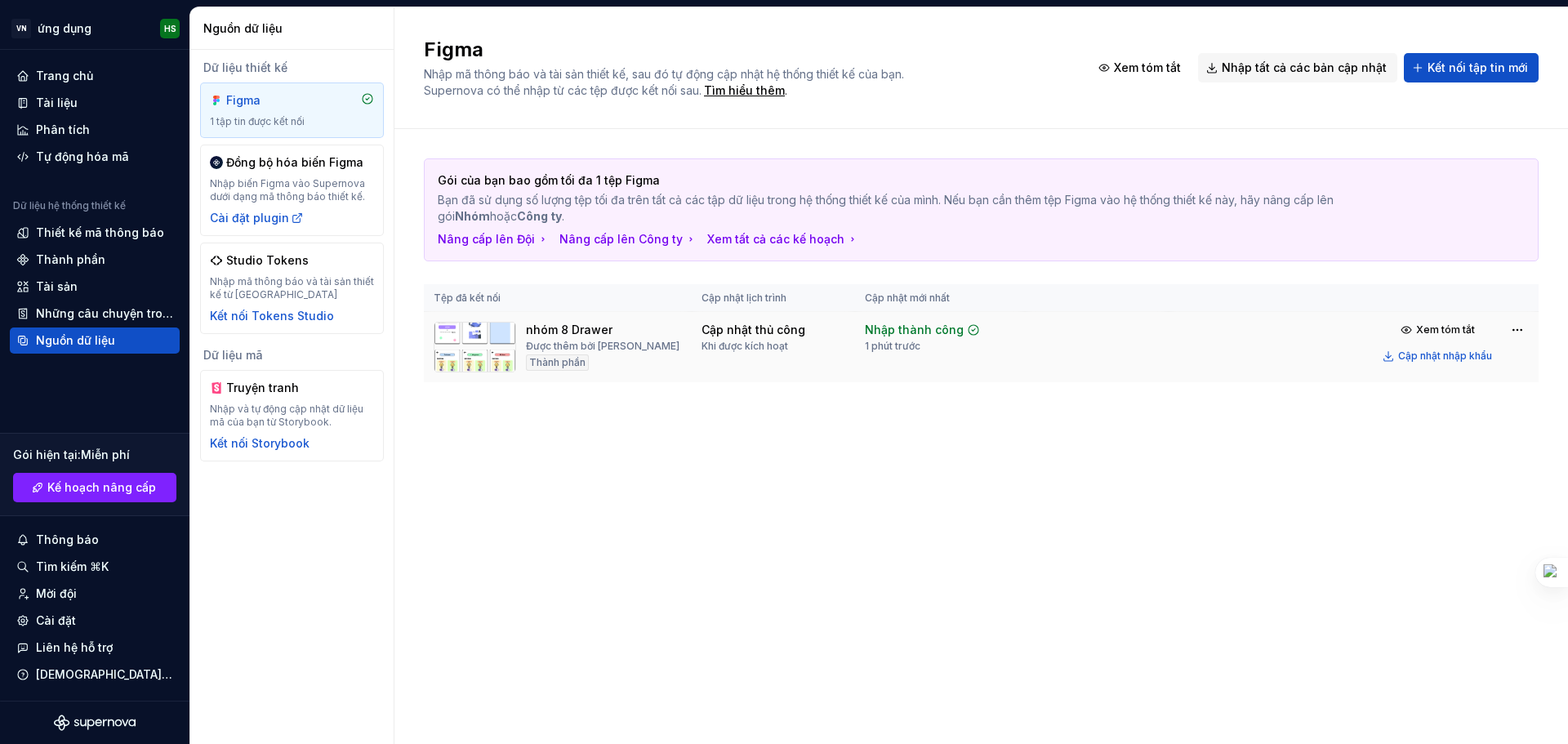
click at [747, 347] on font "Khi được kích hoạt" at bounding box center [744, 345] width 86 height 12
click at [753, 340] on font "Khi được kích hoạt" at bounding box center [744, 345] width 86 height 12
click at [835, 337] on div "Cập nhật thủ công Khi được kích hoạt" at bounding box center [773, 337] width 144 height 31
click at [912, 328] on font "Nhập thành công" at bounding box center [914, 329] width 99 height 14
click at [824, 323] on div "Cập nhật thủ công Khi được kích hoạt" at bounding box center [773, 337] width 144 height 31
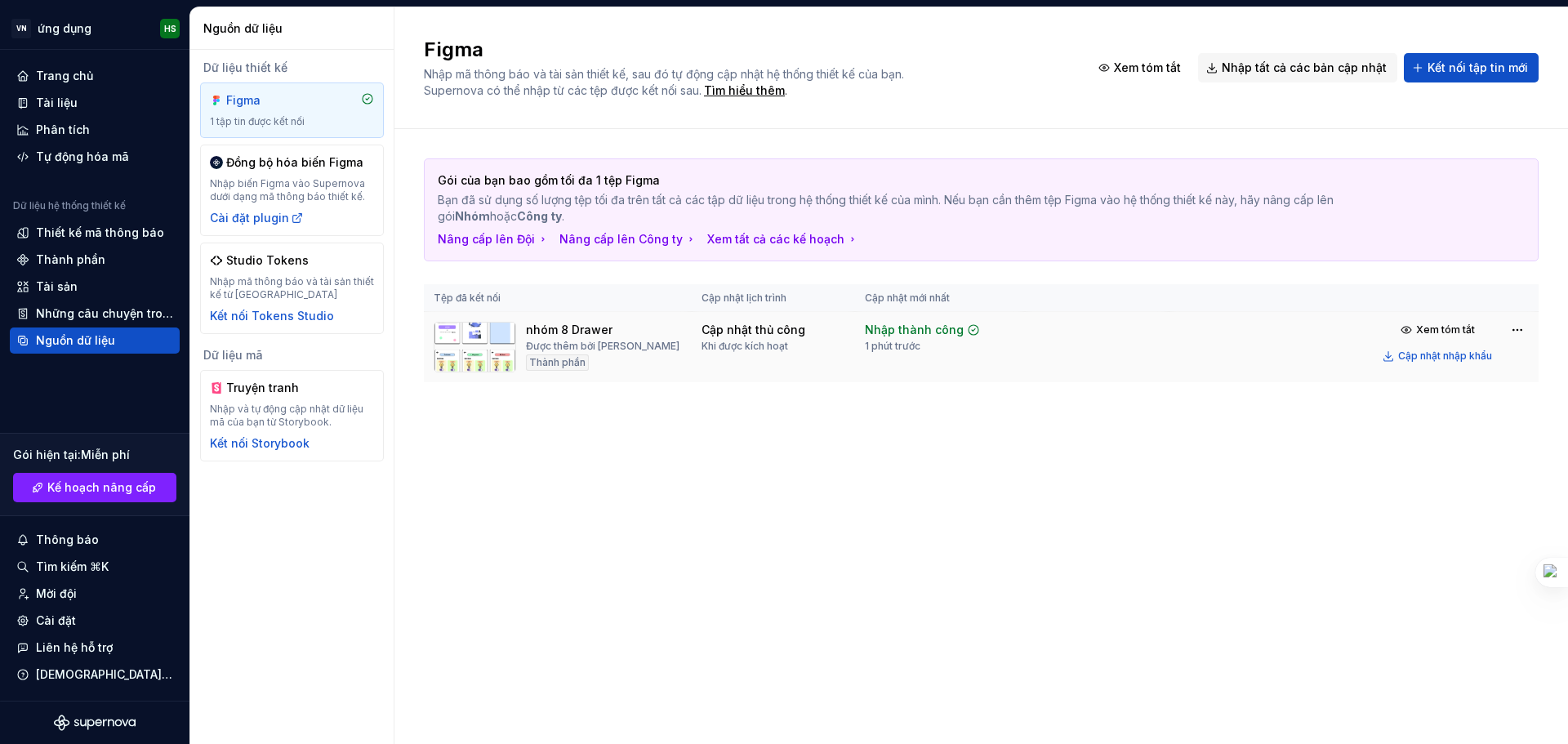
click at [459, 350] on img at bounding box center [475, 347] width 83 height 51
click at [563, 352] on font "Được thêm bởi Han solo" at bounding box center [602, 345] width 154 height 12
click at [1483, 358] on font "Cập nhật nhập khẩu" at bounding box center [1444, 355] width 94 height 12
click at [1526, 327] on html "Original text Rate this translation Your feedback will be used to help improve …" at bounding box center [784, 372] width 1568 height 744
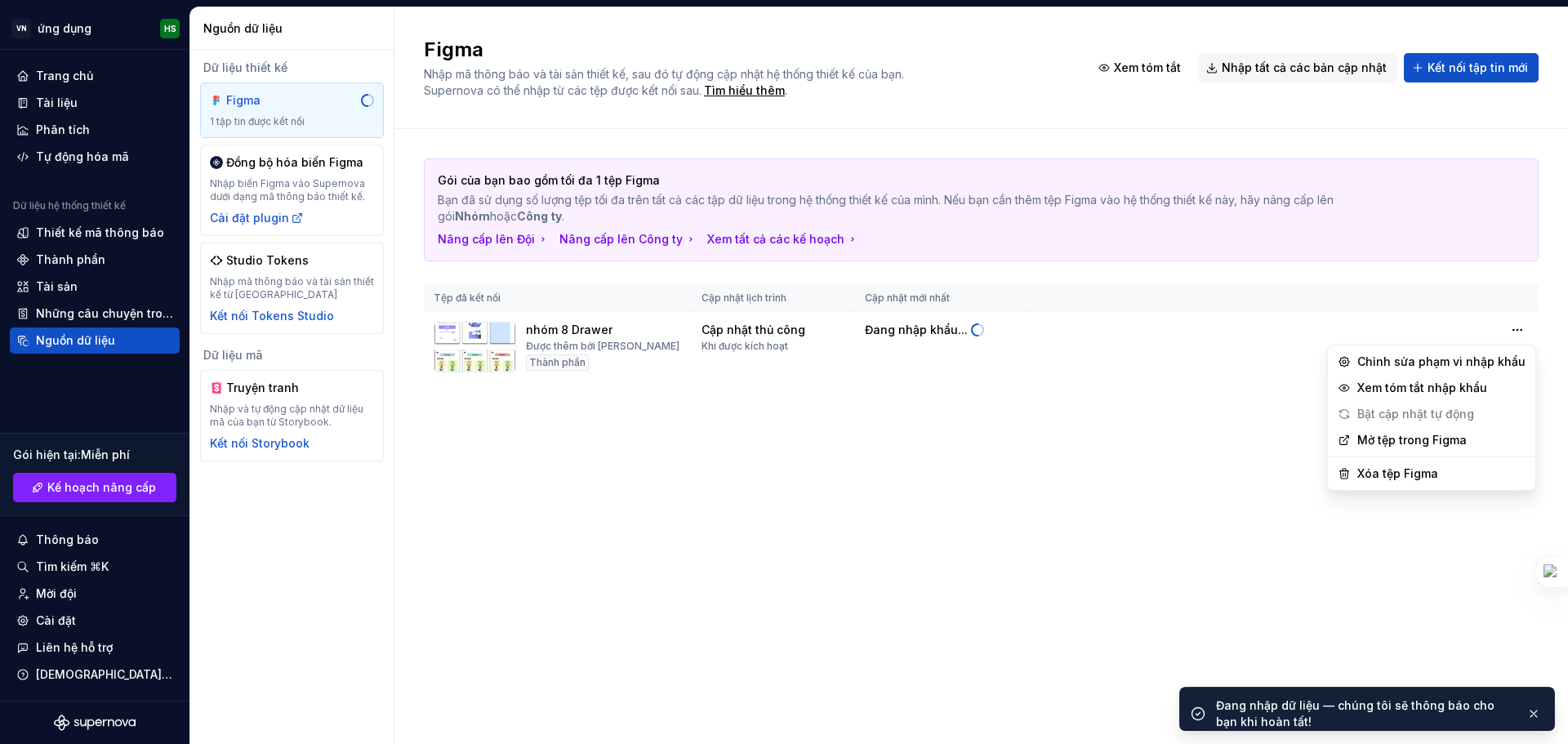
click at [1146, 558] on html "Original text Rate this translation Your feedback will be used to help improve …" at bounding box center [784, 372] width 1568 height 744
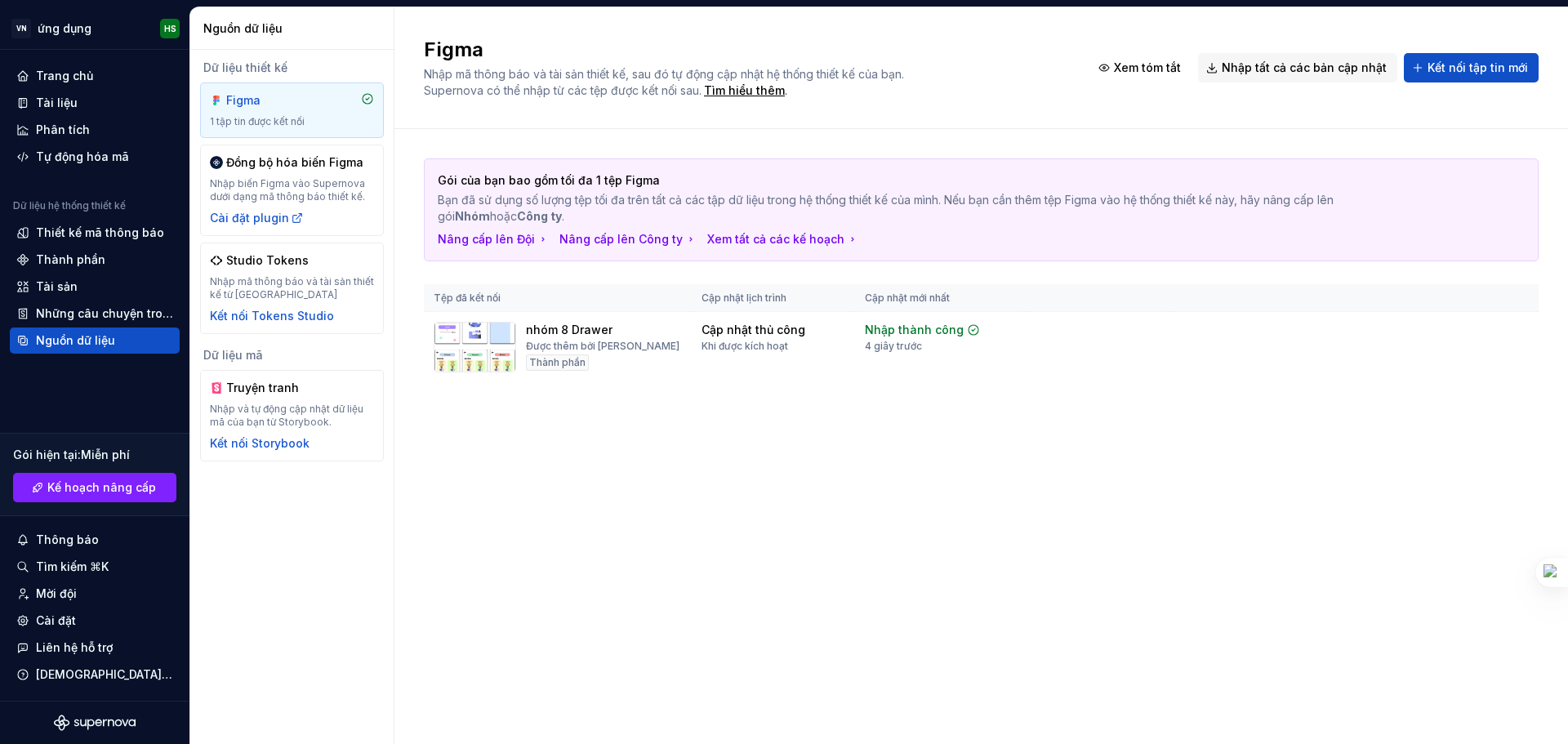
click at [1516, 327] on html "Original text Rate this translation Your feedback will be used to help improve …" at bounding box center [784, 372] width 1568 height 744
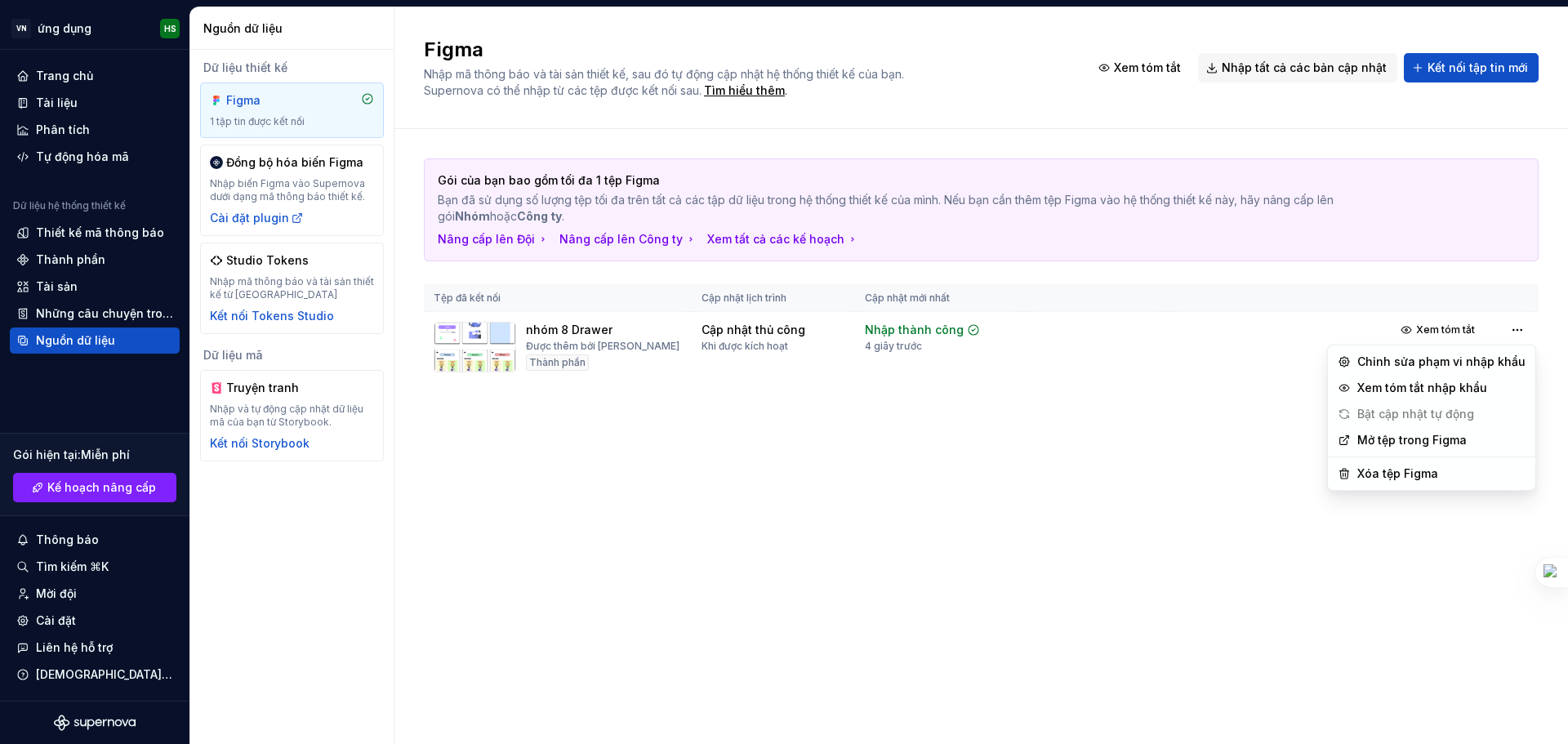
click at [686, 386] on html "Original text Rate this translation Your feedback will be used to help improve …" at bounding box center [784, 372] width 1568 height 744
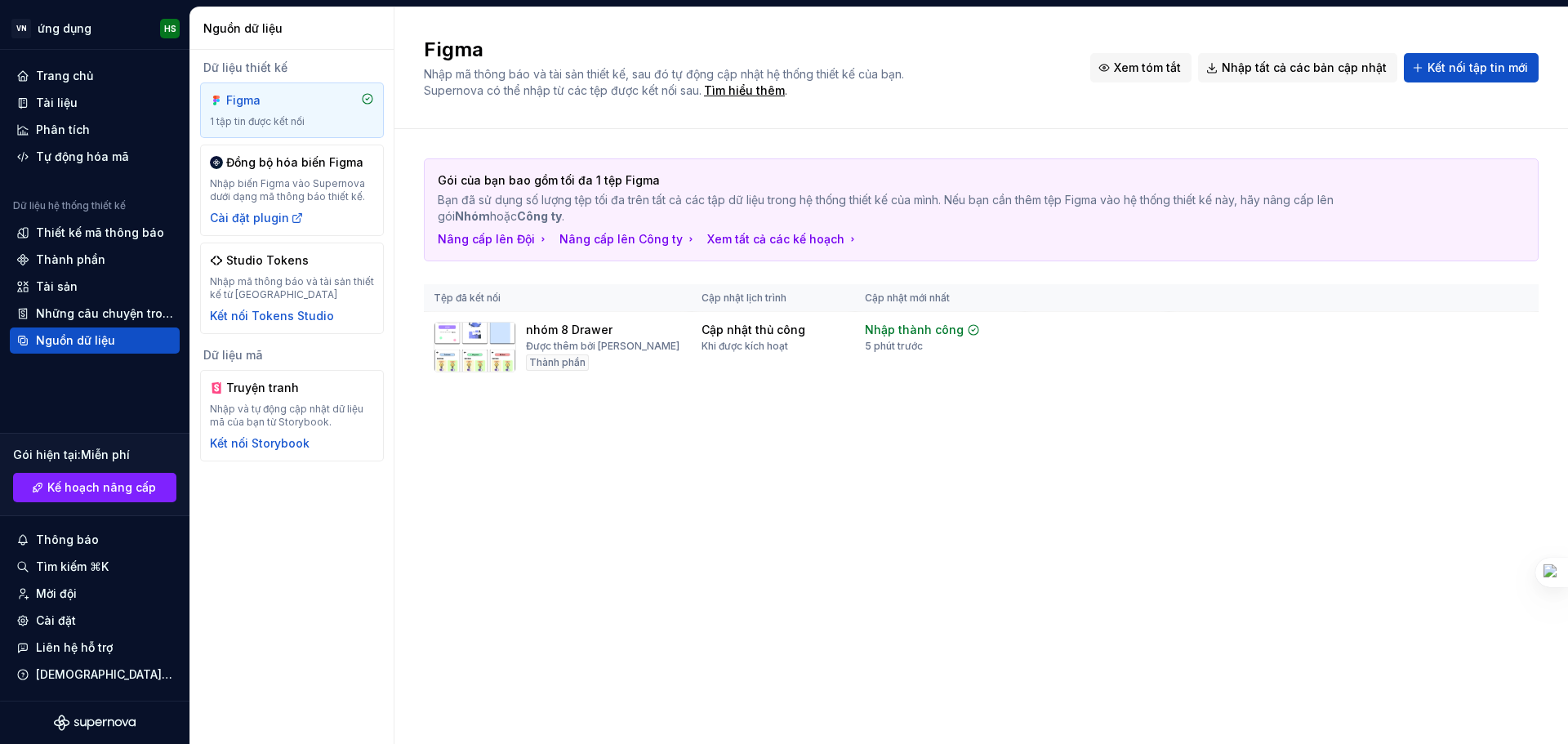
click at [1162, 55] on button "Xem tóm tắt" at bounding box center [1141, 67] width 101 height 29
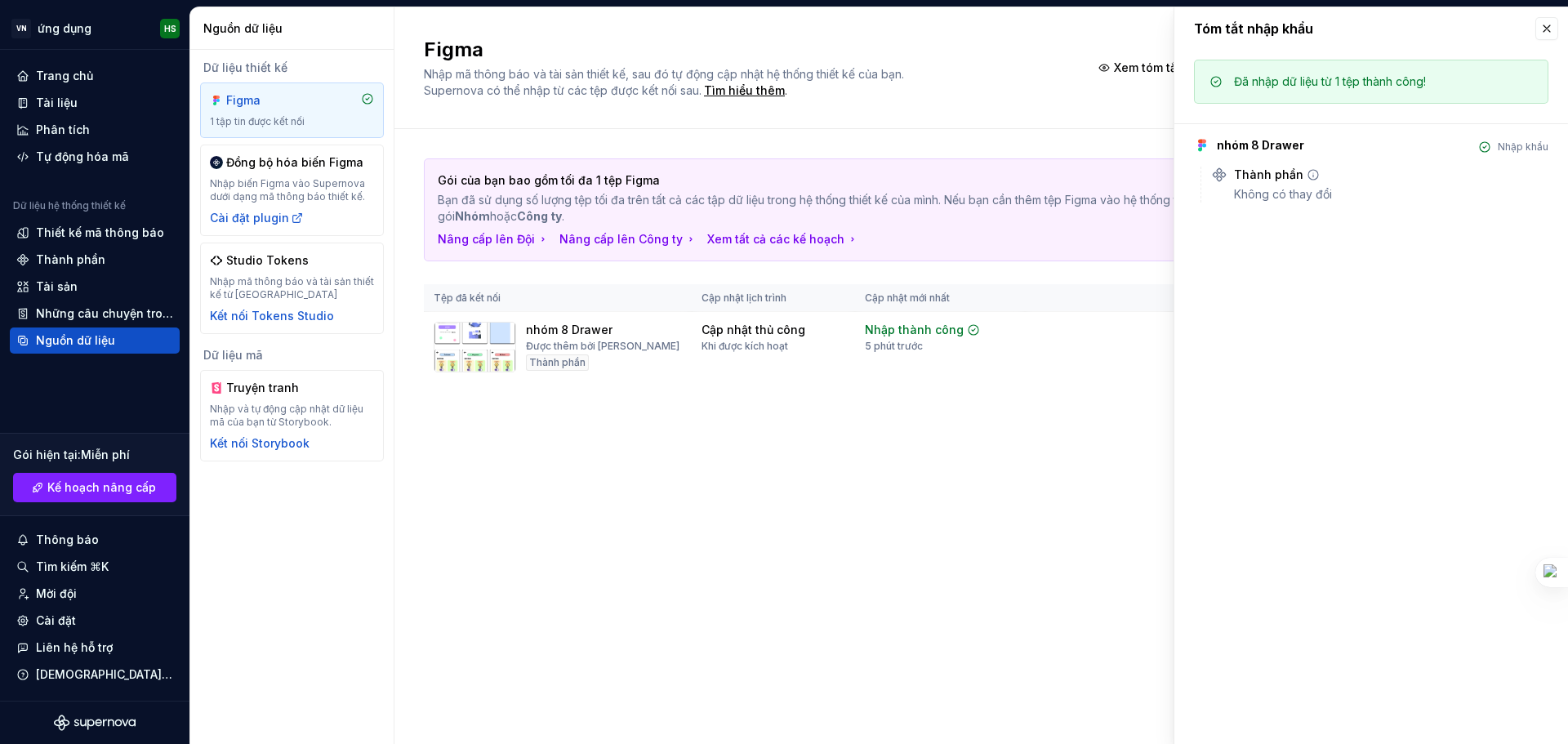
click at [1299, 172] on div "Thành phần" at bounding box center [1392, 175] width 315 height 16
click at [1546, 13] on div "Tóm tắt nhập khẩu" at bounding box center [1371, 28] width 394 height 43
click at [67, 137] on div "Phân tích" at bounding box center [63, 130] width 54 height 16
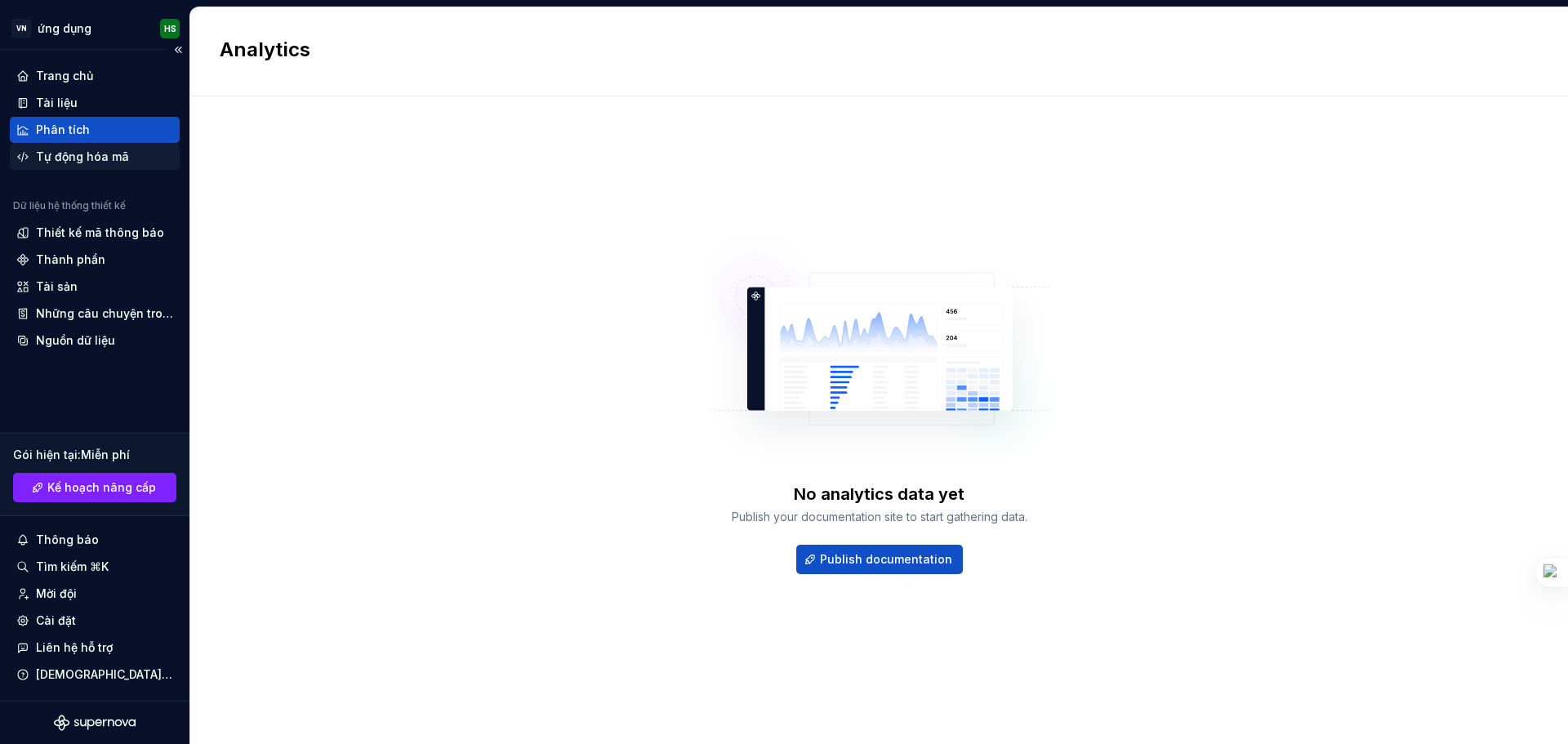
click at [75, 154] on font "Tự động hóa mã" at bounding box center [83, 156] width 93 height 14
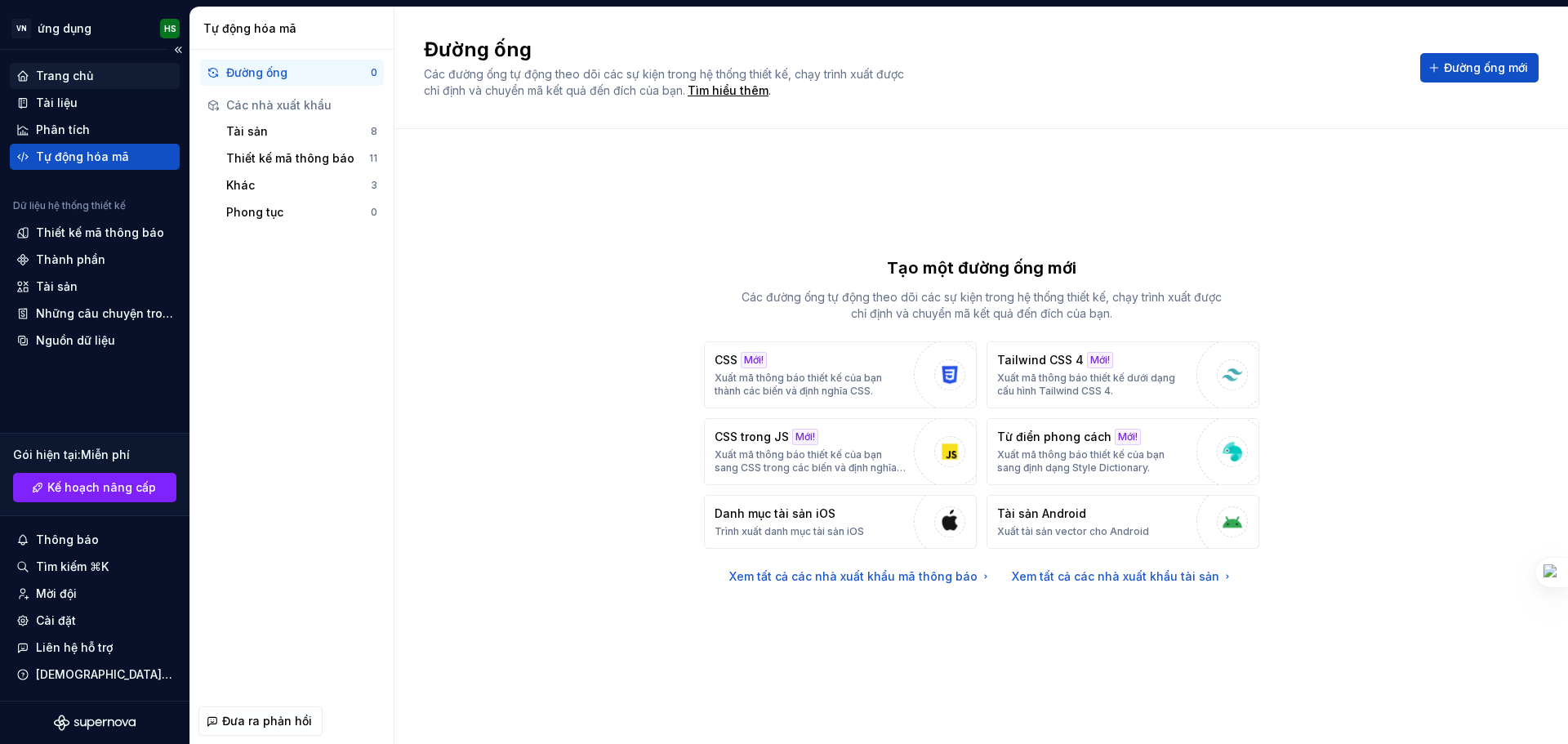
click at [117, 77] on div "Trang chủ" at bounding box center [95, 76] width 156 height 16
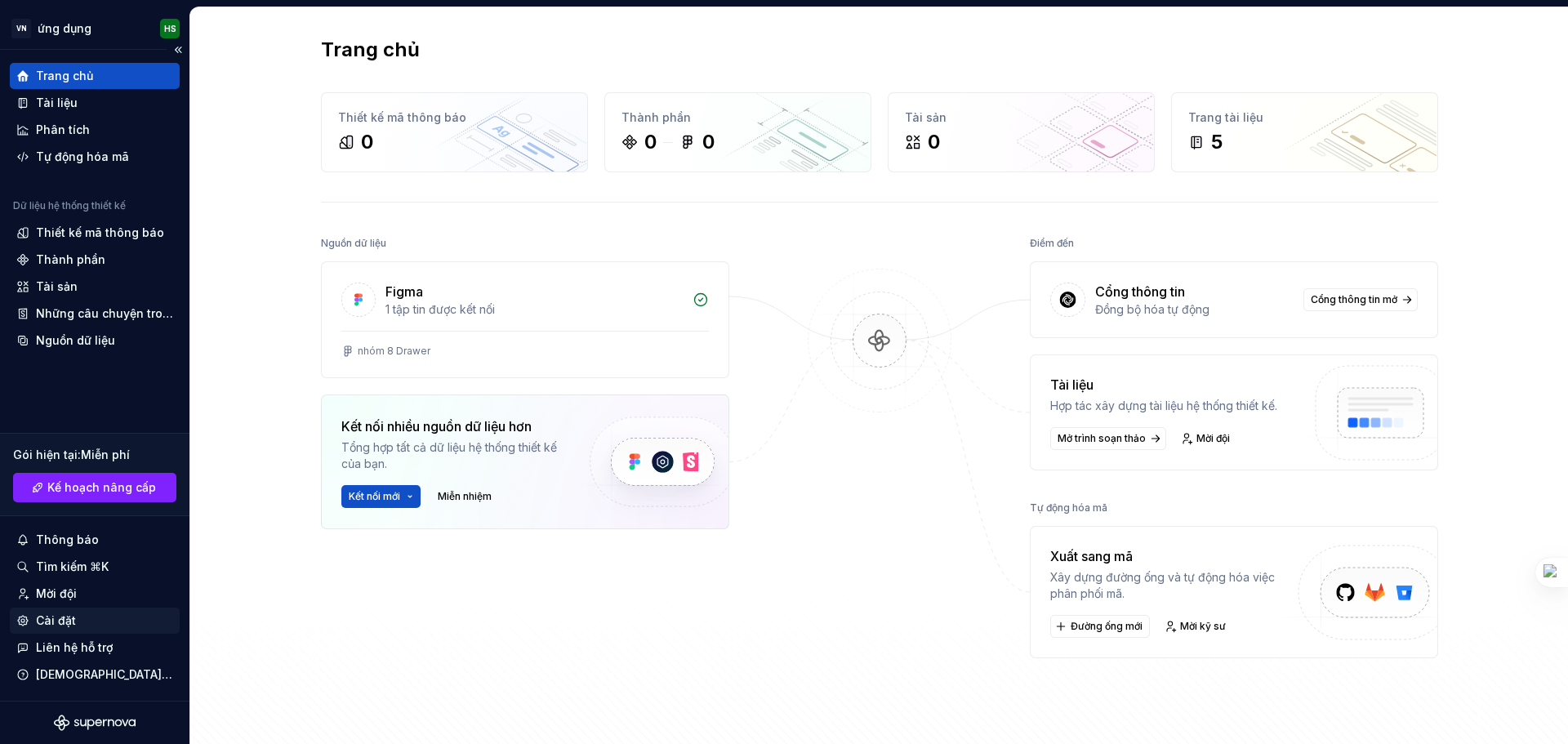
click at [77, 622] on div "Cài đặt" at bounding box center [95, 620] width 156 height 16
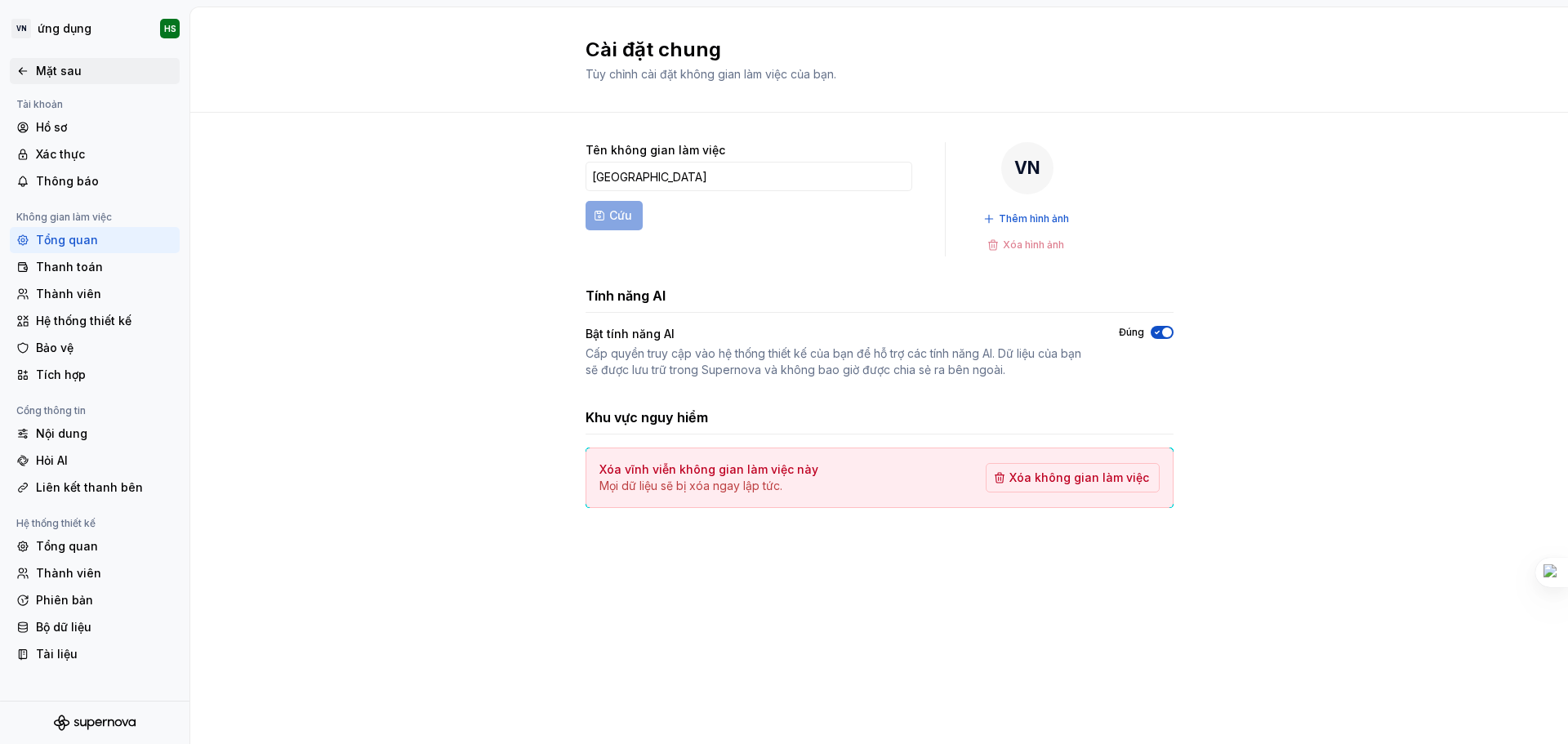
click at [35, 60] on div "Mặt sau" at bounding box center [95, 71] width 170 height 26
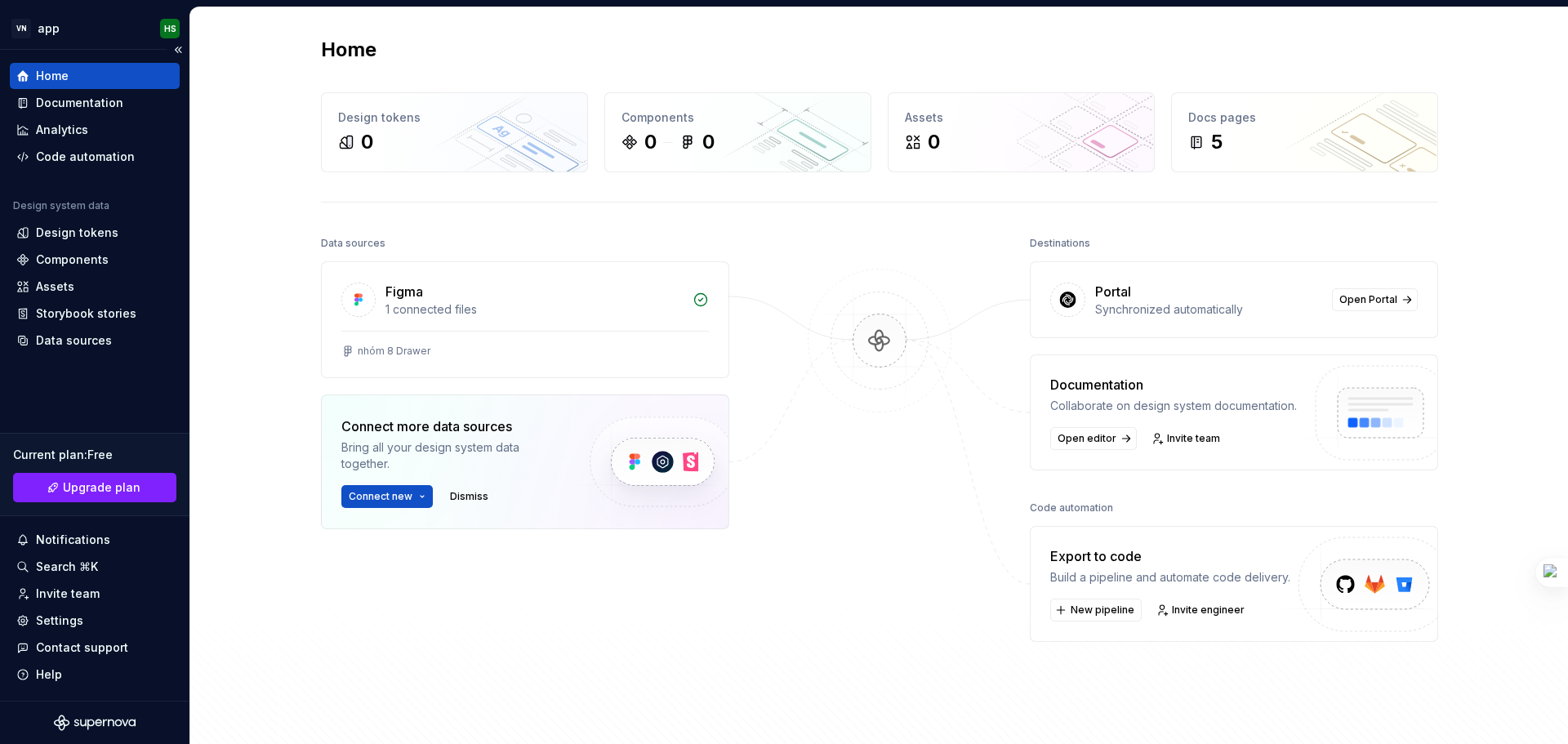
click at [28, 64] on div "Home" at bounding box center [95, 75] width 170 height 26
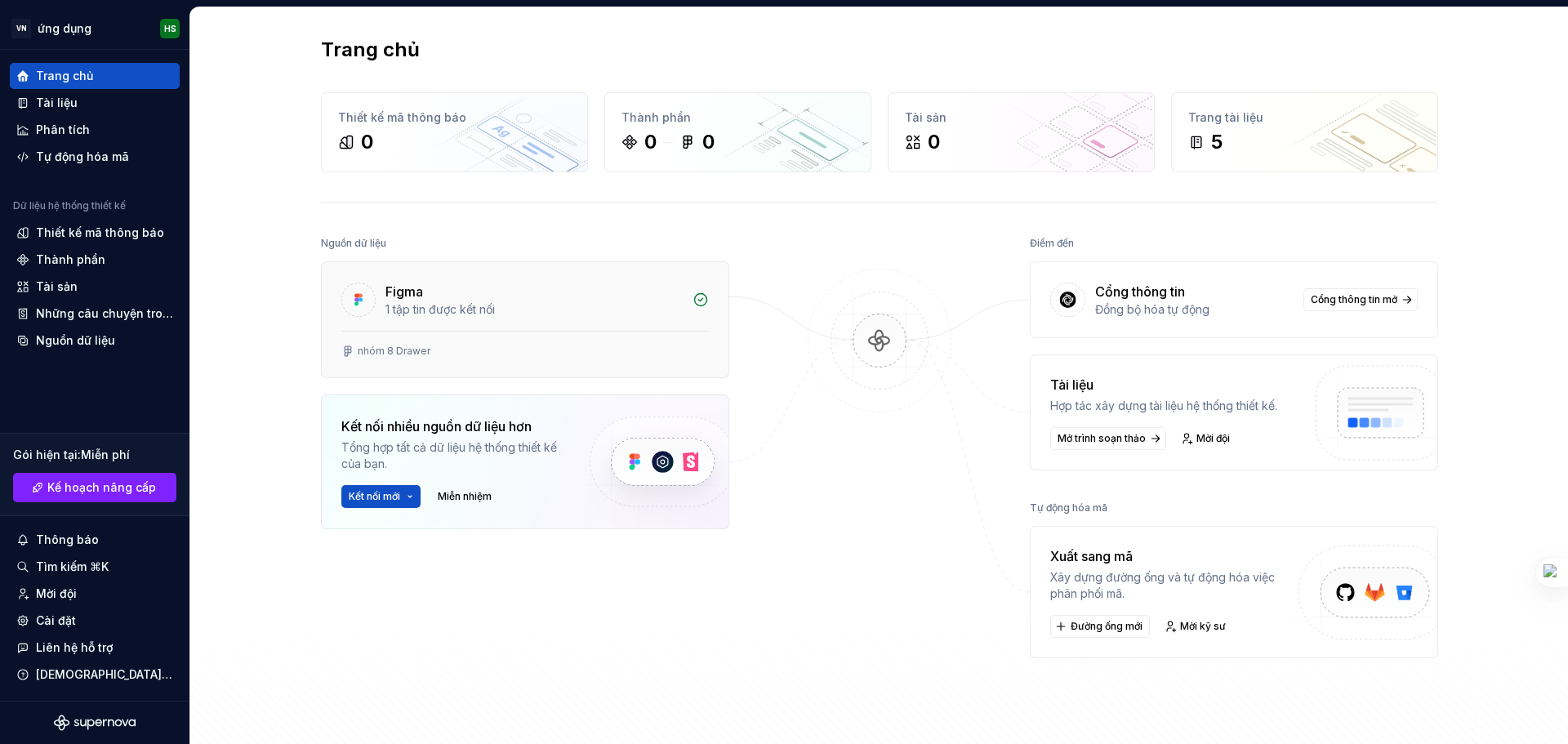
click at [467, 324] on div "Figma 1 tập tin được kết nối" at bounding box center [525, 296] width 407 height 68
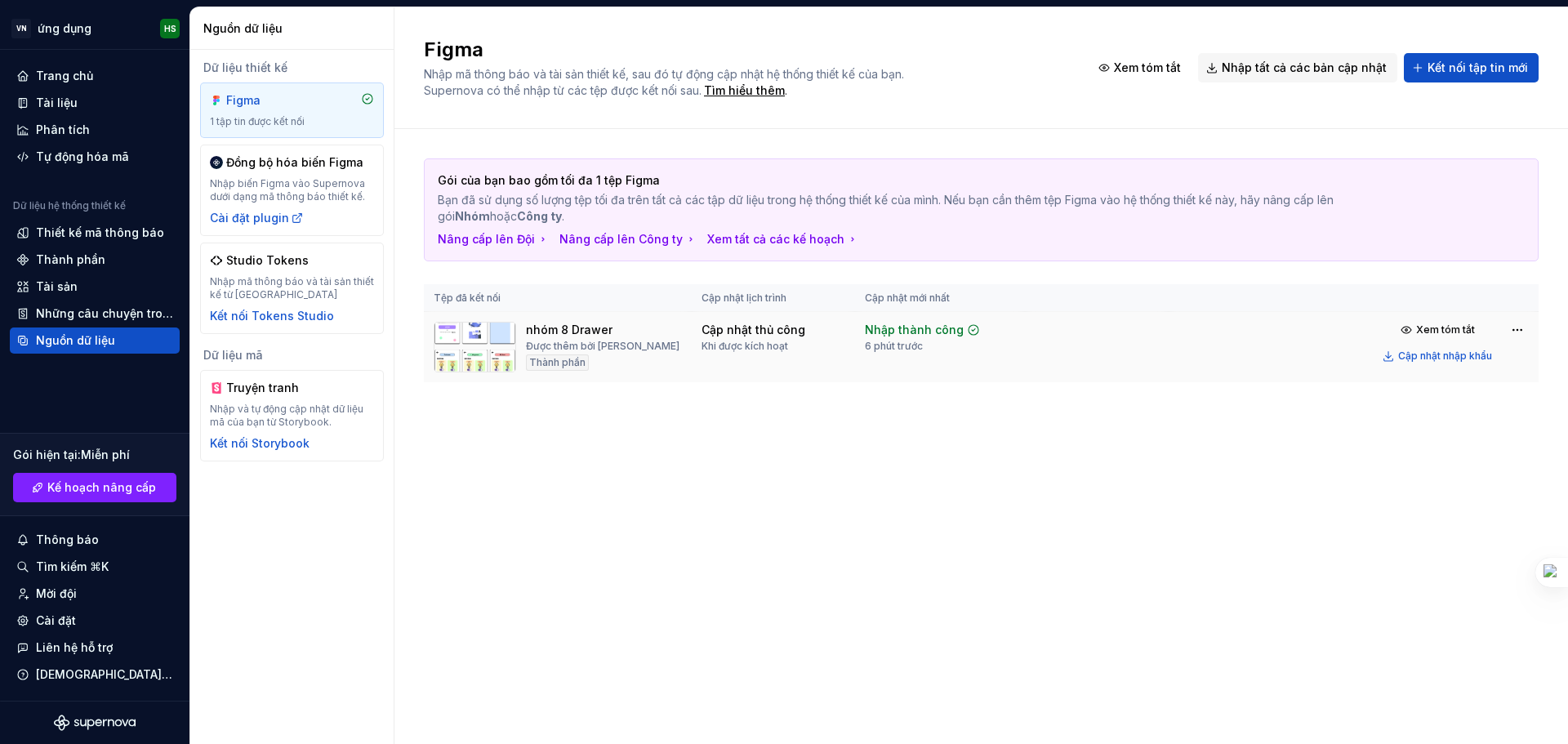
click at [769, 341] on font "Khi được kích hoạt" at bounding box center [744, 345] width 86 height 12
click at [769, 347] on font "Khi được kích hoạt" at bounding box center [744, 345] width 86 height 12
click at [769, 347] on font "Khi được kích hoạt" at bounding box center [744, 345] width 86 height 12
click at [579, 351] on font "Được thêm bởi Han solo" at bounding box center [602, 345] width 154 height 12
click at [447, 386] on div "Gói của bạn bao gồm tối đa 1 tệp Figma Bạn đã sử dụng số lượng tệp tối đa trên …" at bounding box center [980, 287] width 1114 height 316
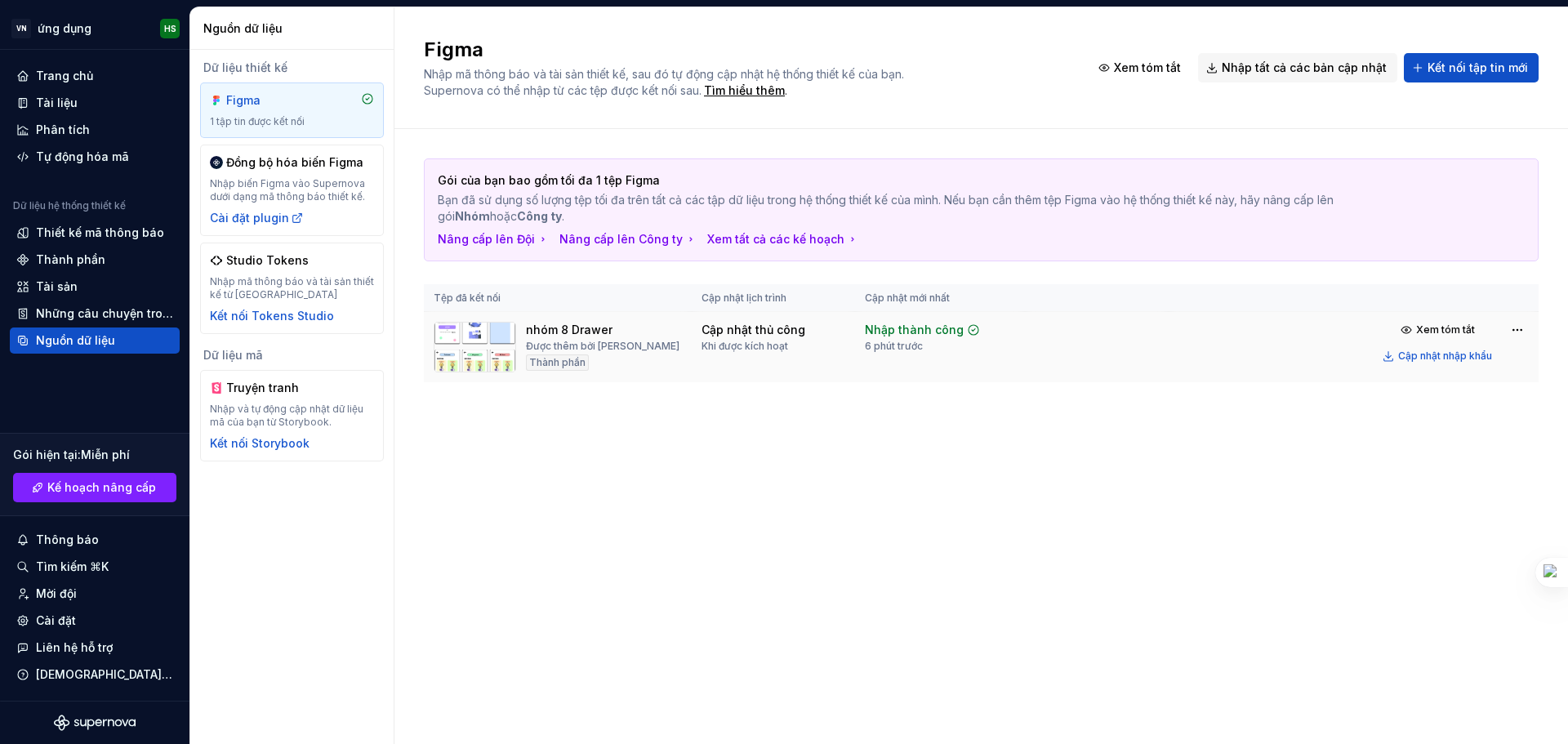
click at [500, 349] on img at bounding box center [475, 347] width 83 height 51
click at [1522, 331] on html "Original text Rate this translation Your feedback will be used to help improve …" at bounding box center [784, 372] width 1568 height 744
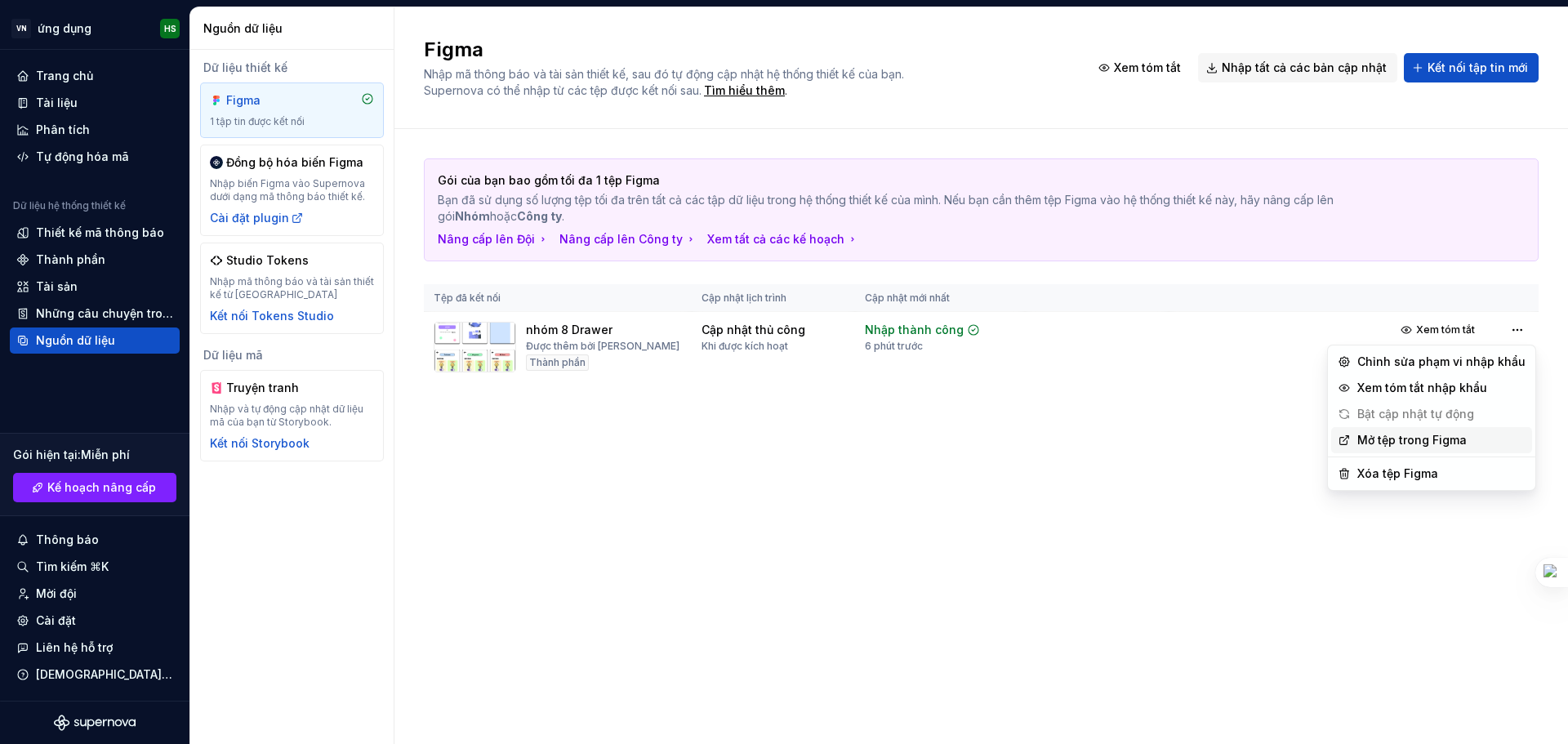
click at [1406, 438] on font "Mở tệp trong Figma" at bounding box center [1412, 439] width 109 height 14
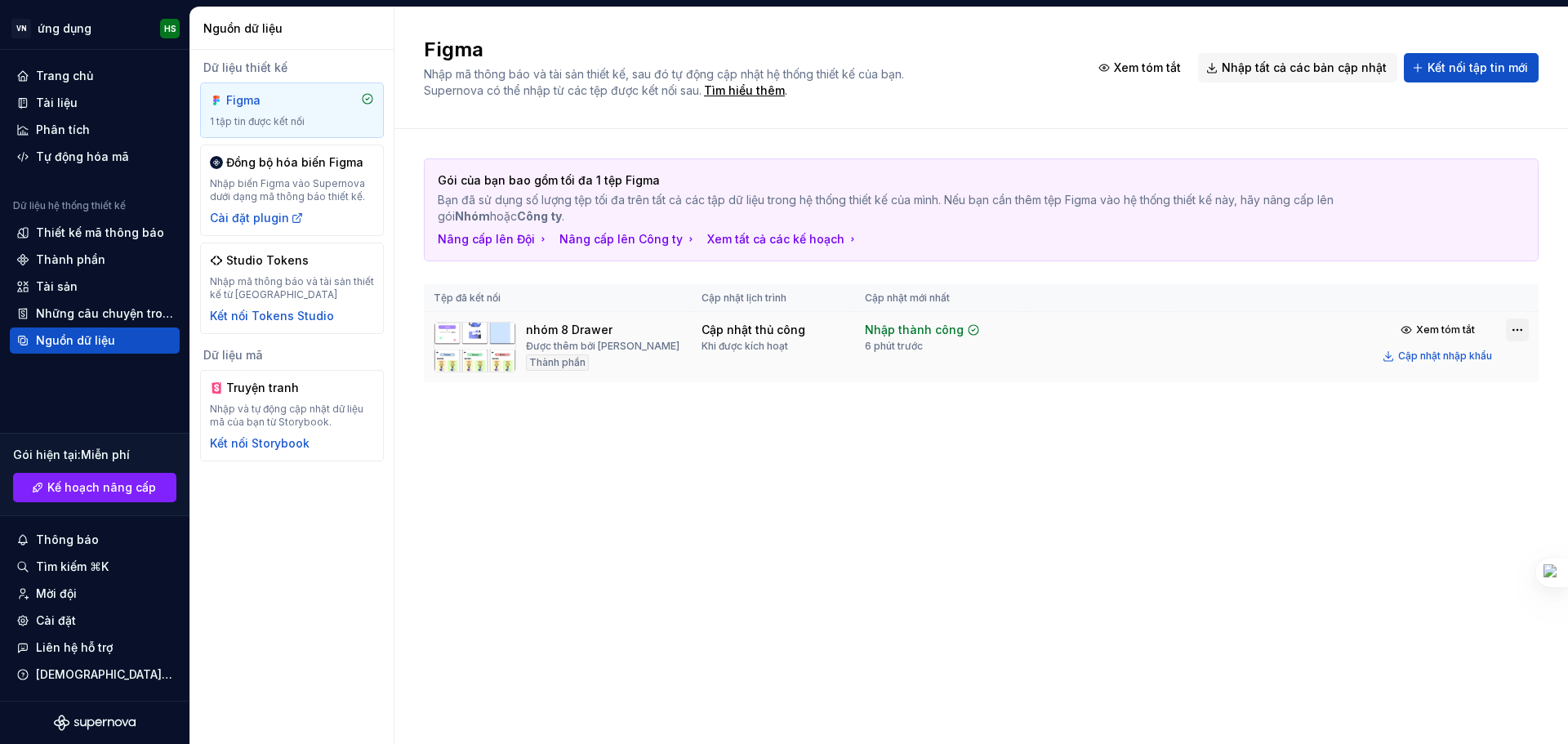
click at [1514, 334] on html "Original text Rate this translation Your feedback will be used to help improve …" at bounding box center [784, 372] width 1568 height 744
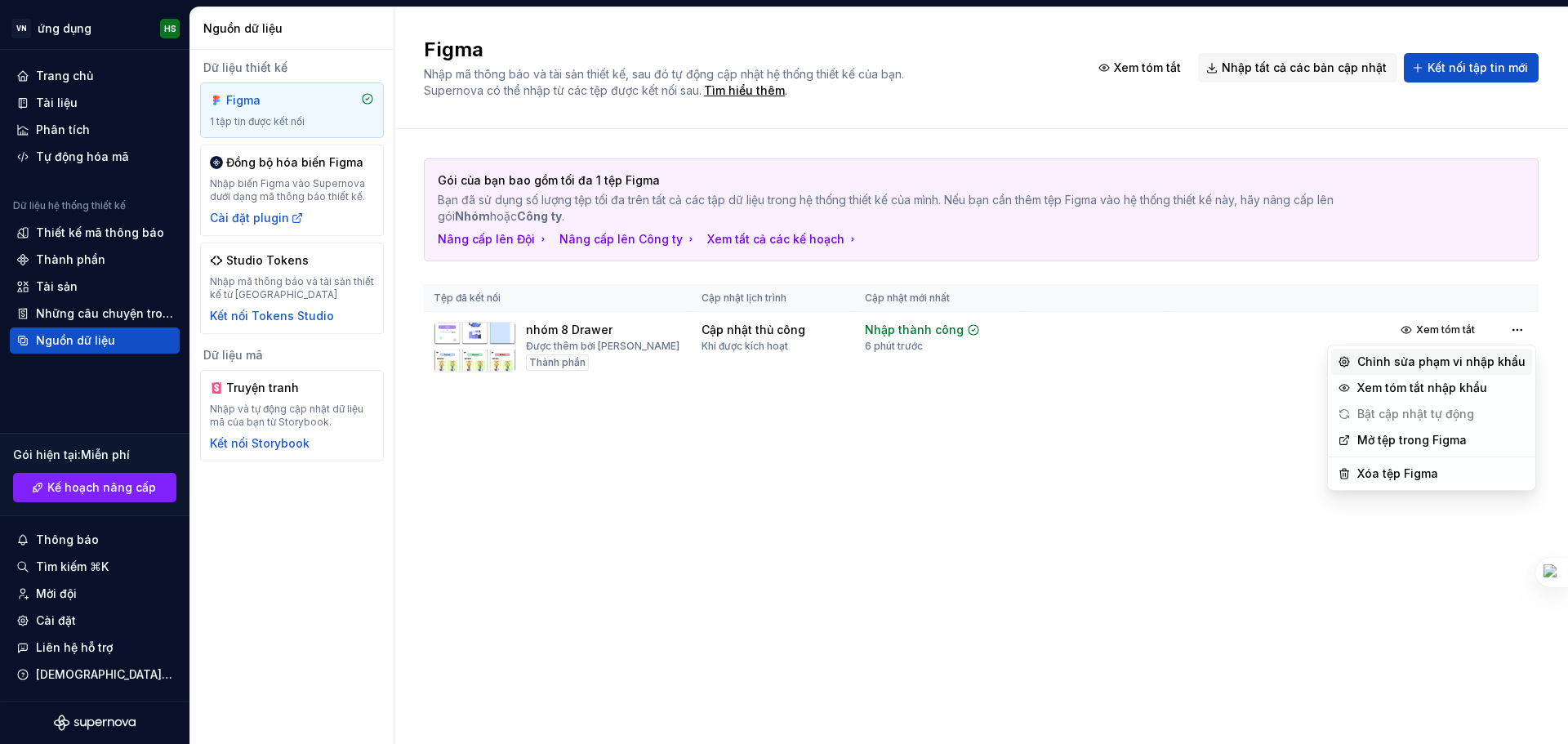
click at [1406, 362] on font "Chỉnh sửa phạm vi nhập khẩu" at bounding box center [1441, 361] width 168 height 14
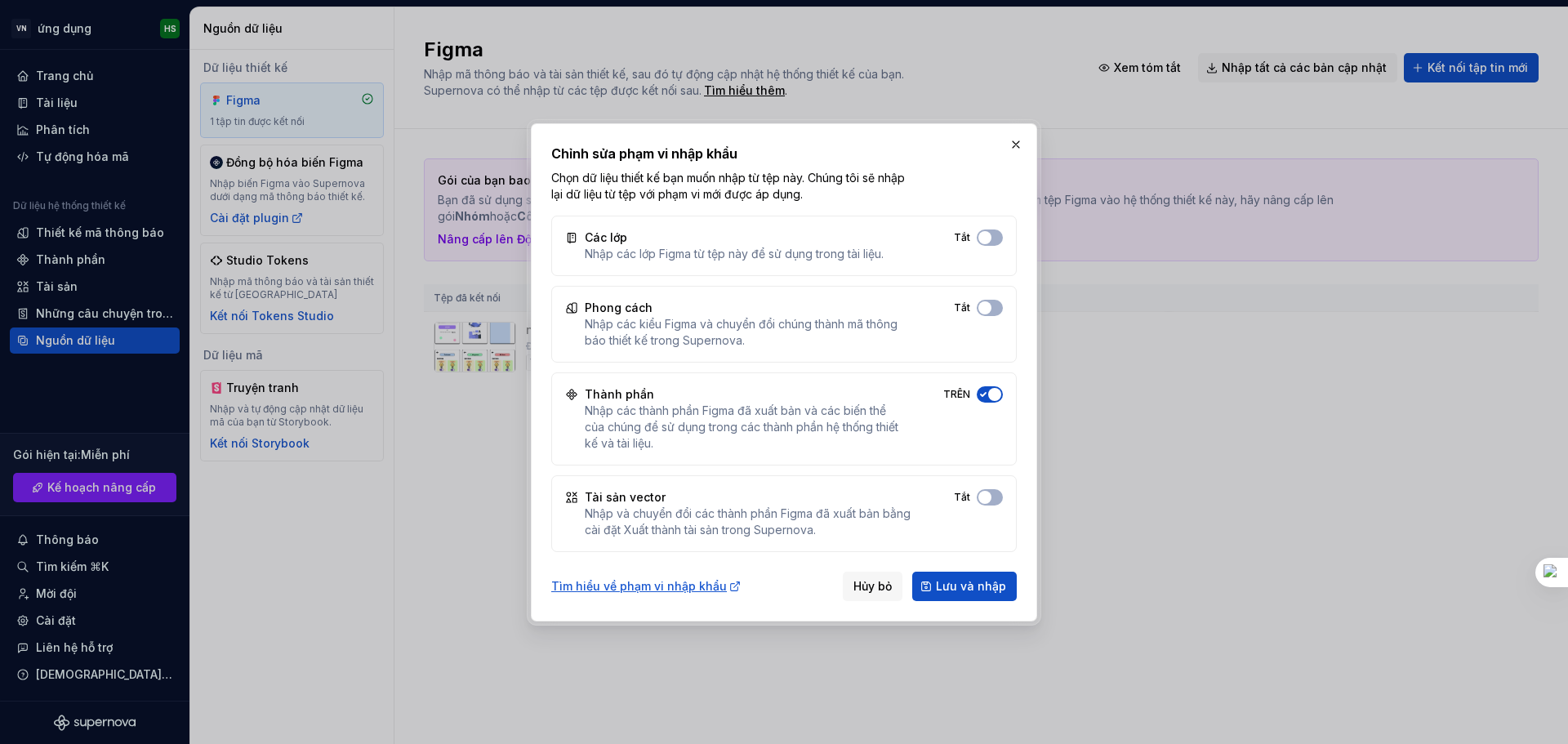
click at [1005, 317] on div "Phong cách Nhập các kiểu Figma và chuyển đổi chúng thành mã thông báo thiết kế …" at bounding box center [784, 324] width 466 height 76
click at [1013, 152] on button "button" at bounding box center [1015, 144] width 23 height 23
